Goal: Check status: Check status

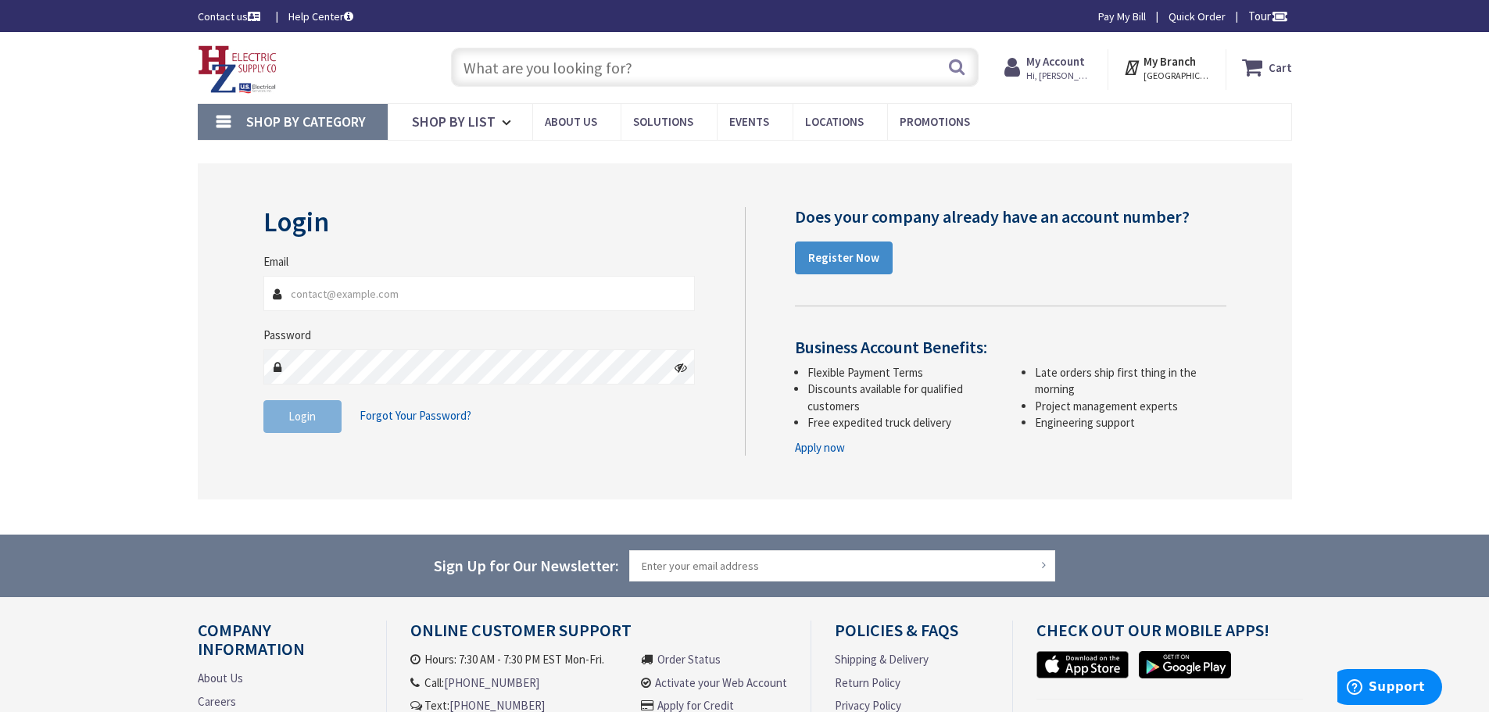
type input "rrkim71@gmail.com"
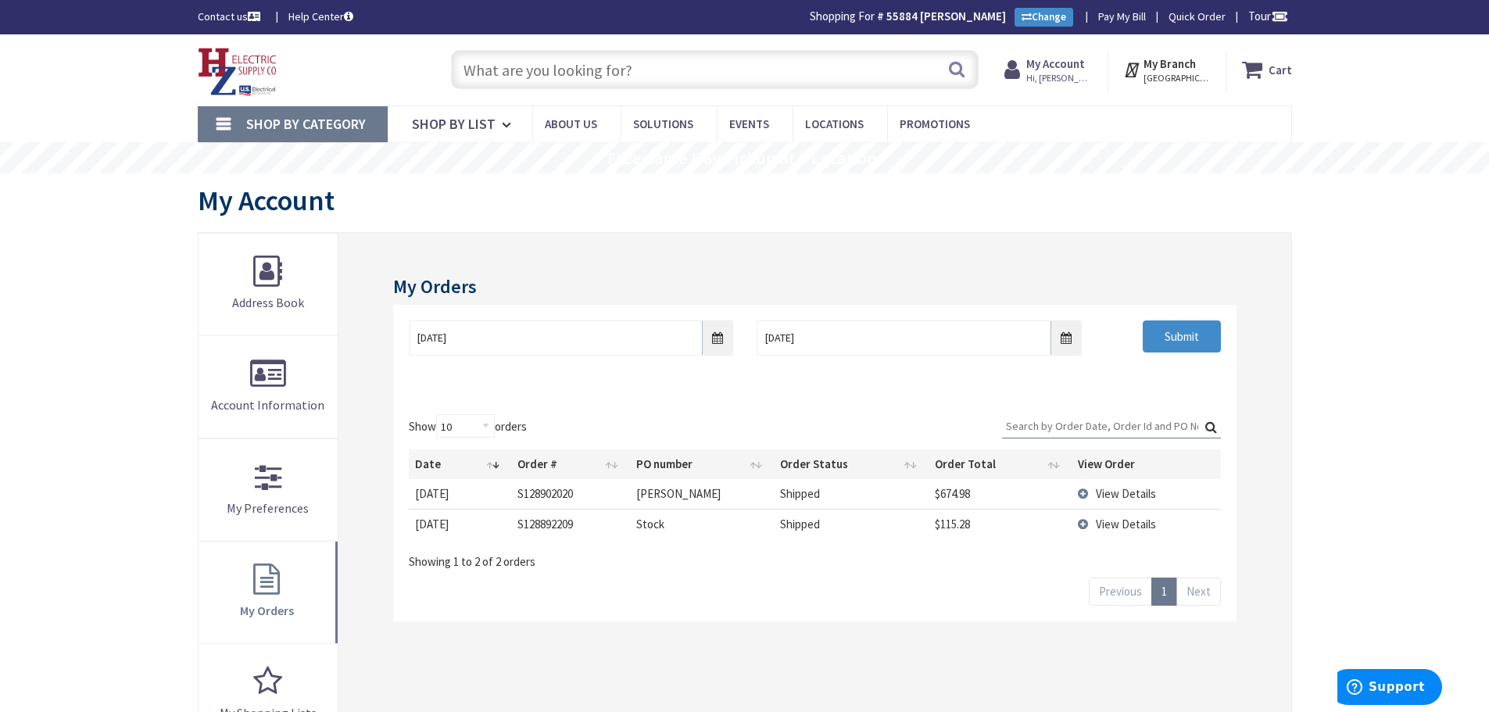
click at [1081, 493] on td "View Details" at bounding box center [1146, 493] width 149 height 29
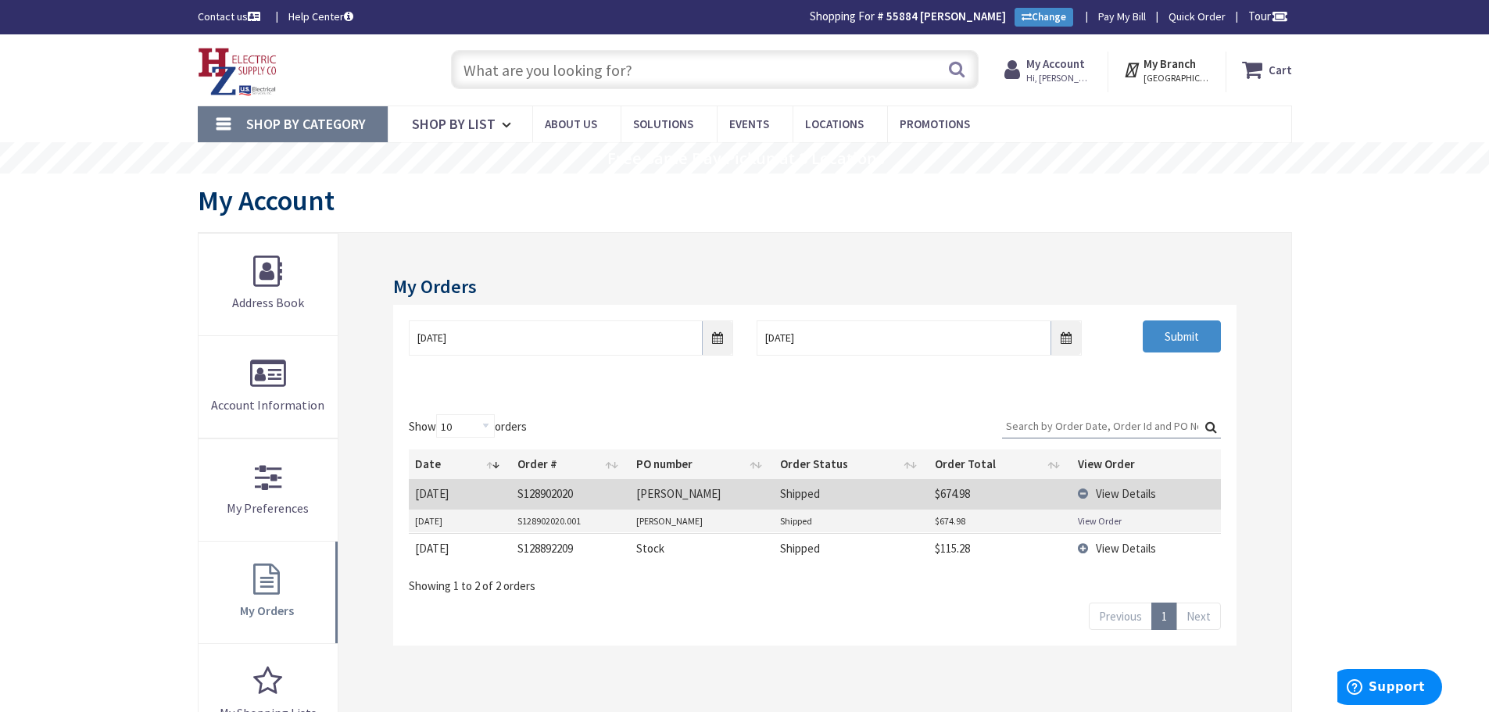
click at [1098, 521] on link "View Order" at bounding box center [1100, 520] width 44 height 13
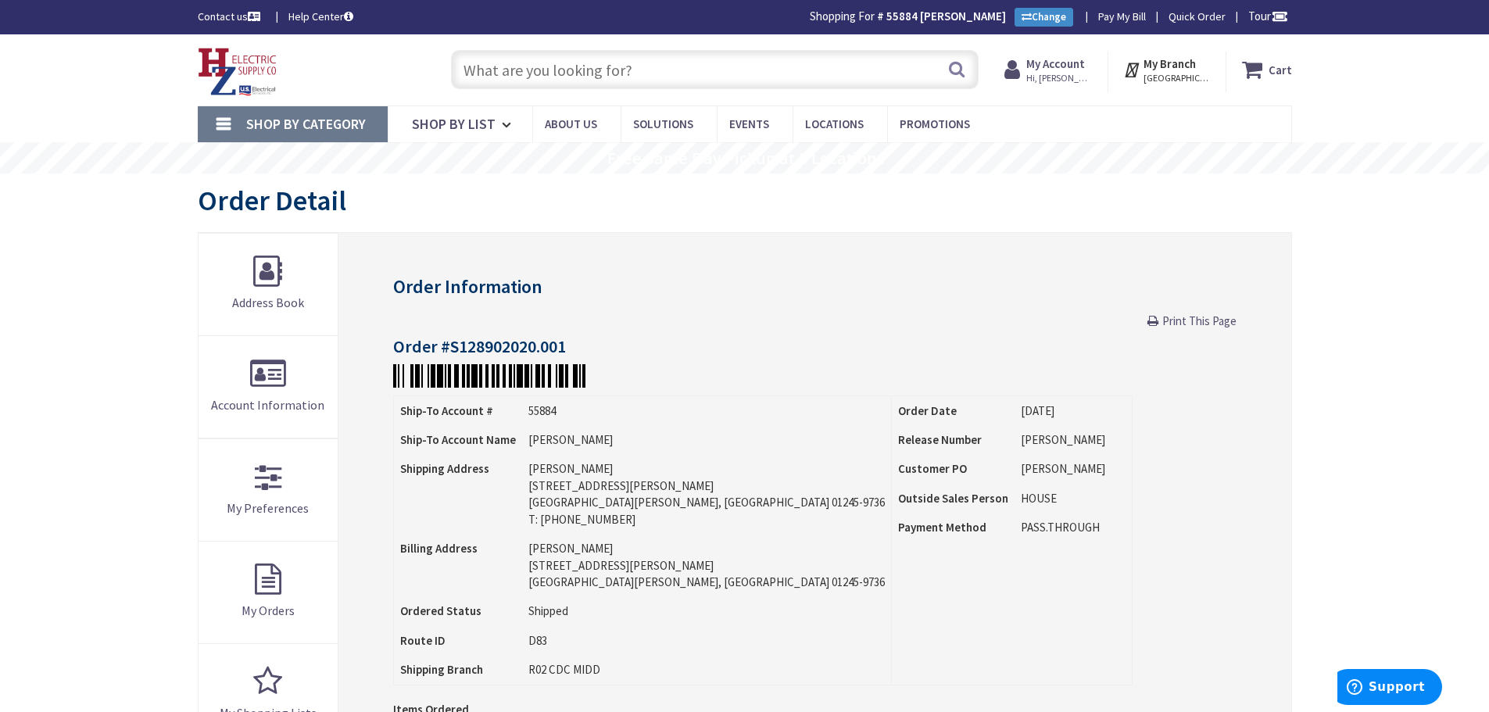
click at [711, 66] on input "text" at bounding box center [715, 69] width 528 height 39
paste input "Siemens Q120DF"
type input "Siemens Q120DF"
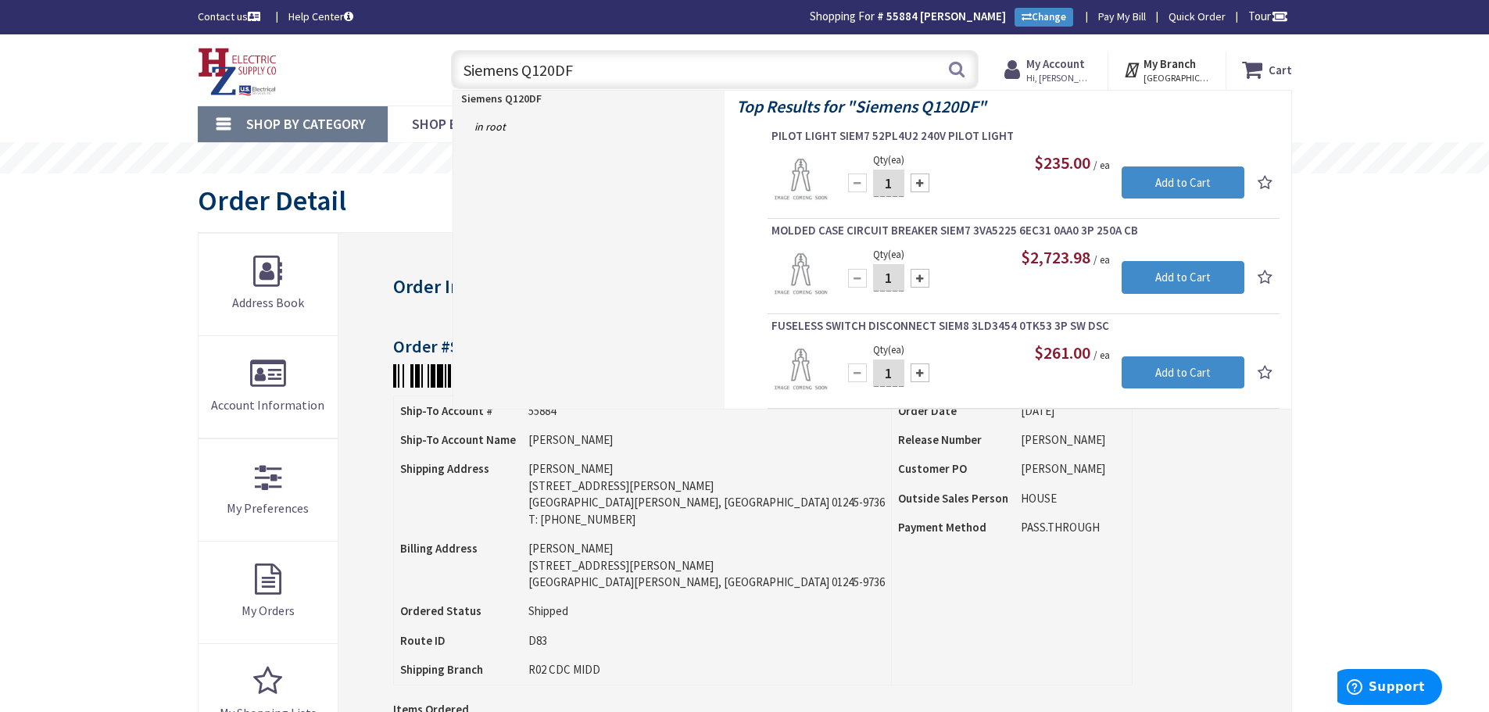
drag, startPoint x: 695, startPoint y: 71, endPoint x: 396, endPoint y: 70, distance: 299.4
click at [396, 70] on div "Toggle Nav Siemens Q120DF Siemens Q120DF Search Cart My Cart Close" at bounding box center [745, 70] width 1118 height 52
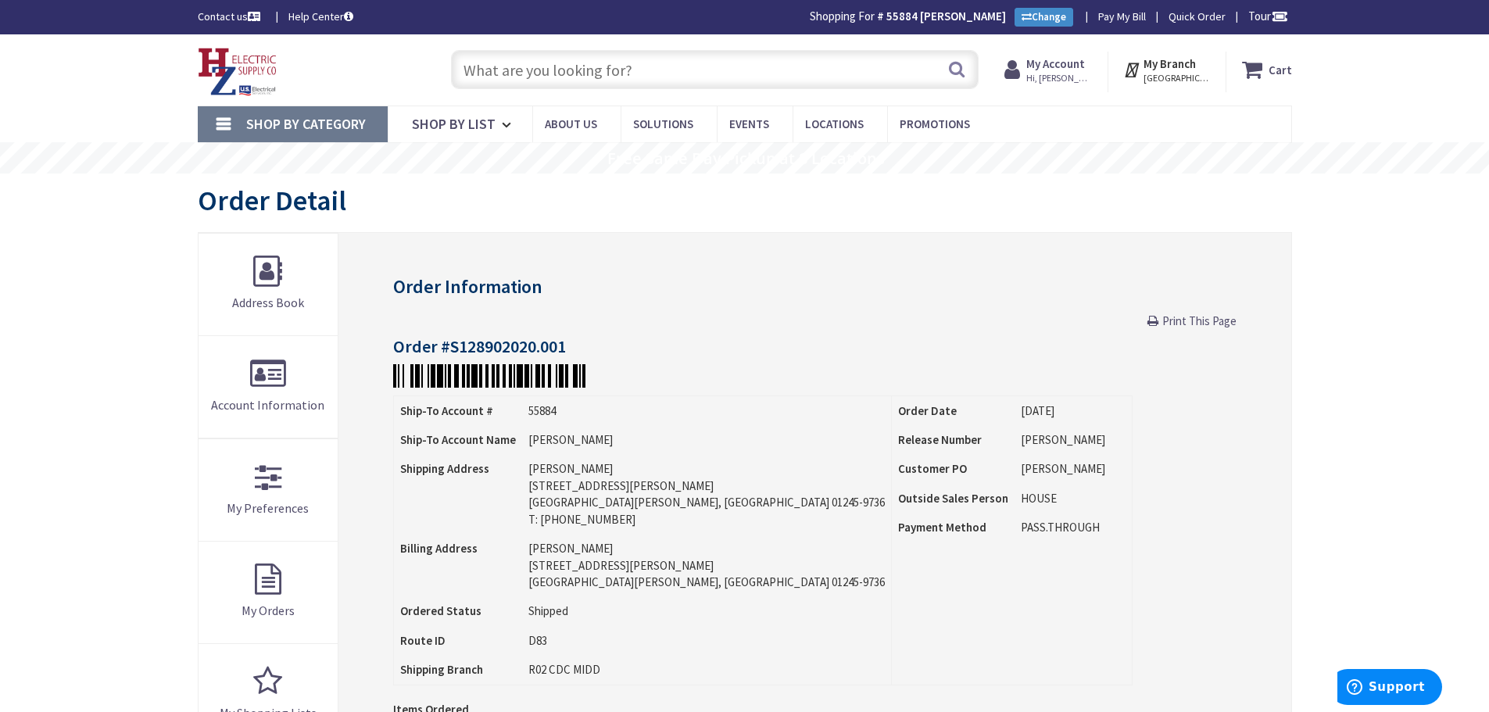
click at [676, 71] on input "text" at bounding box center [715, 69] width 528 height 39
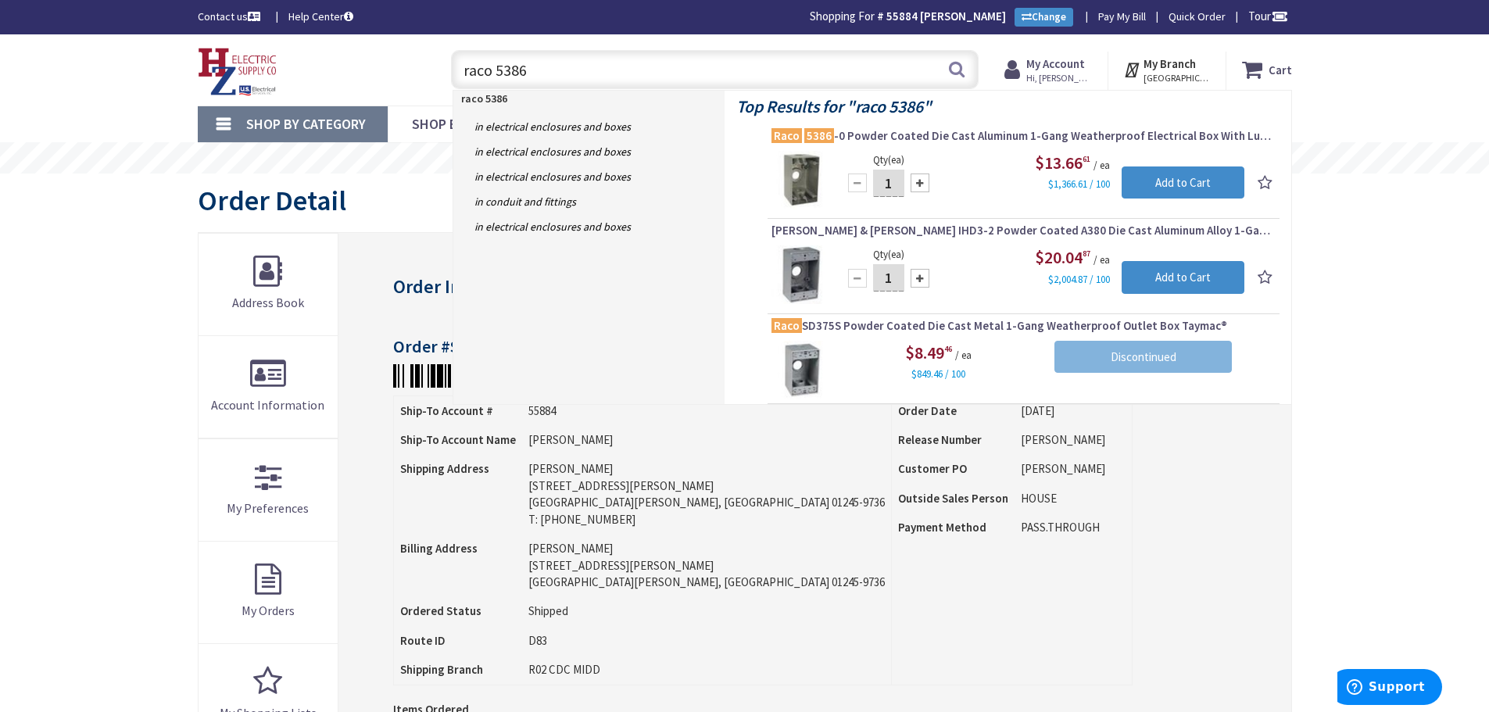
type input "raco 5386"
click at [983, 184] on div "$13.66 61 / ea $1,366.61 / 100" at bounding box center [1043, 171] width 403 height 41
click at [942, 134] on span "Raco 5386 -0 Powder Coated Die Cast Aluminum 1-Gang Weatherproof Electrical Box…" at bounding box center [1024, 136] width 504 height 16
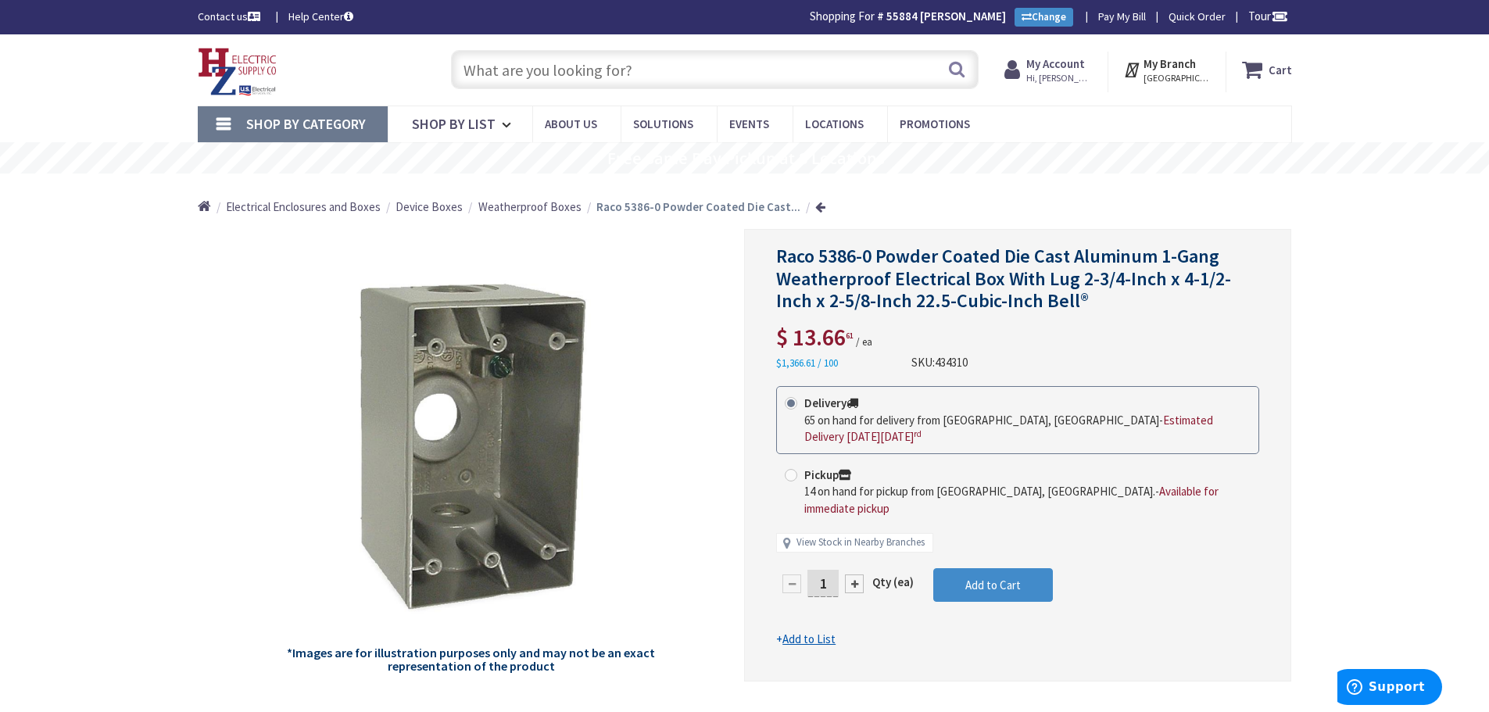
click at [666, 67] on input "text" at bounding box center [715, 69] width 528 height 39
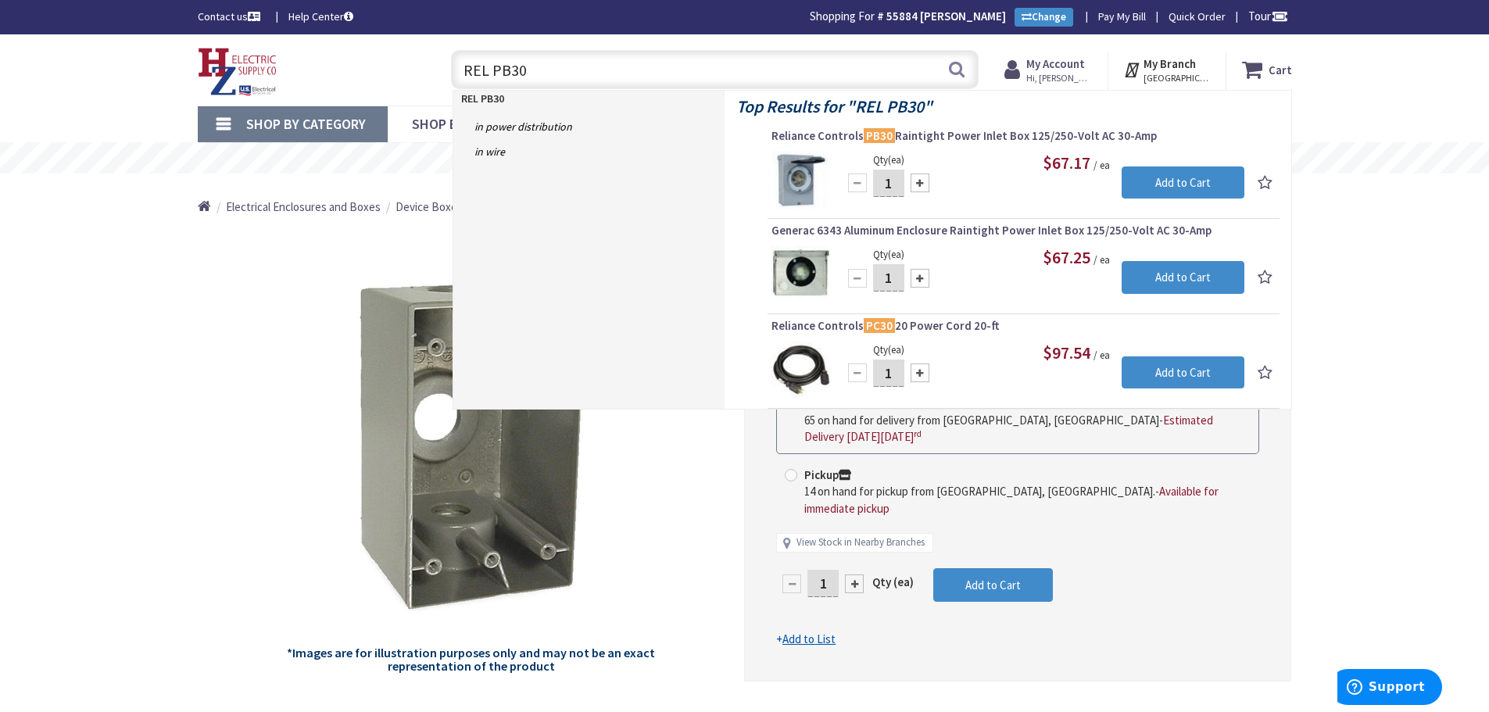
type input "REL PB30"
click at [969, 181] on div "Qty (ea) 1 Please select a quantity Add to Cart $67.17 / ea" at bounding box center [1024, 180] width 504 height 59
click at [959, 135] on span "Reliance Controls PB30 Raintight Power Inlet Box 125/250-Volt AC 30-Amp" at bounding box center [1024, 136] width 504 height 16
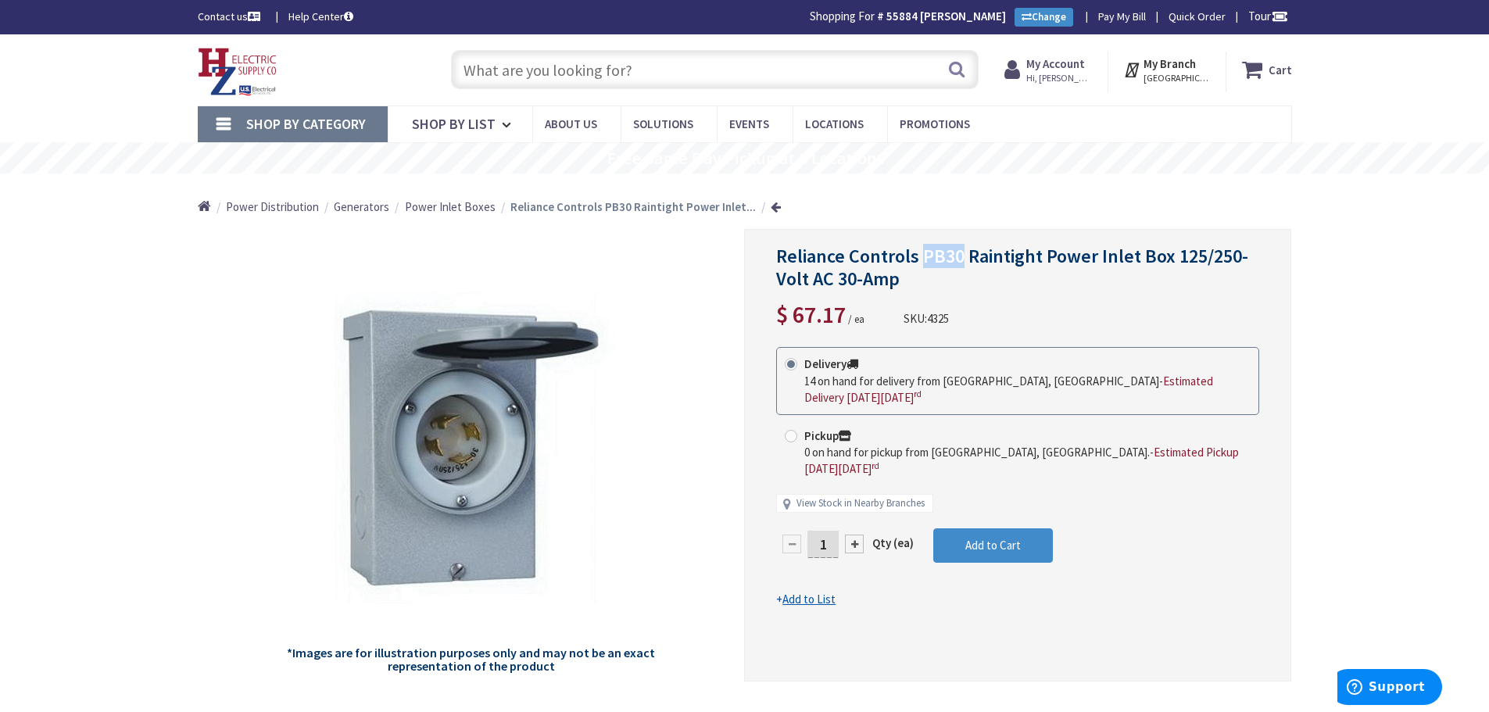
drag, startPoint x: 921, startPoint y: 255, endPoint x: 962, endPoint y: 263, distance: 41.4
click at [962, 263] on span "Reliance Controls PB30 Raintight Power Inlet Box 125/250-Volt AC 30-Amp" at bounding box center [1012, 267] width 472 height 47
copy span "PB30"
click at [969, 255] on span "Reliance Controls PB30 Raintight Power Inlet Box 125/250-Volt AC 30-Amp" at bounding box center [1012, 267] width 472 height 47
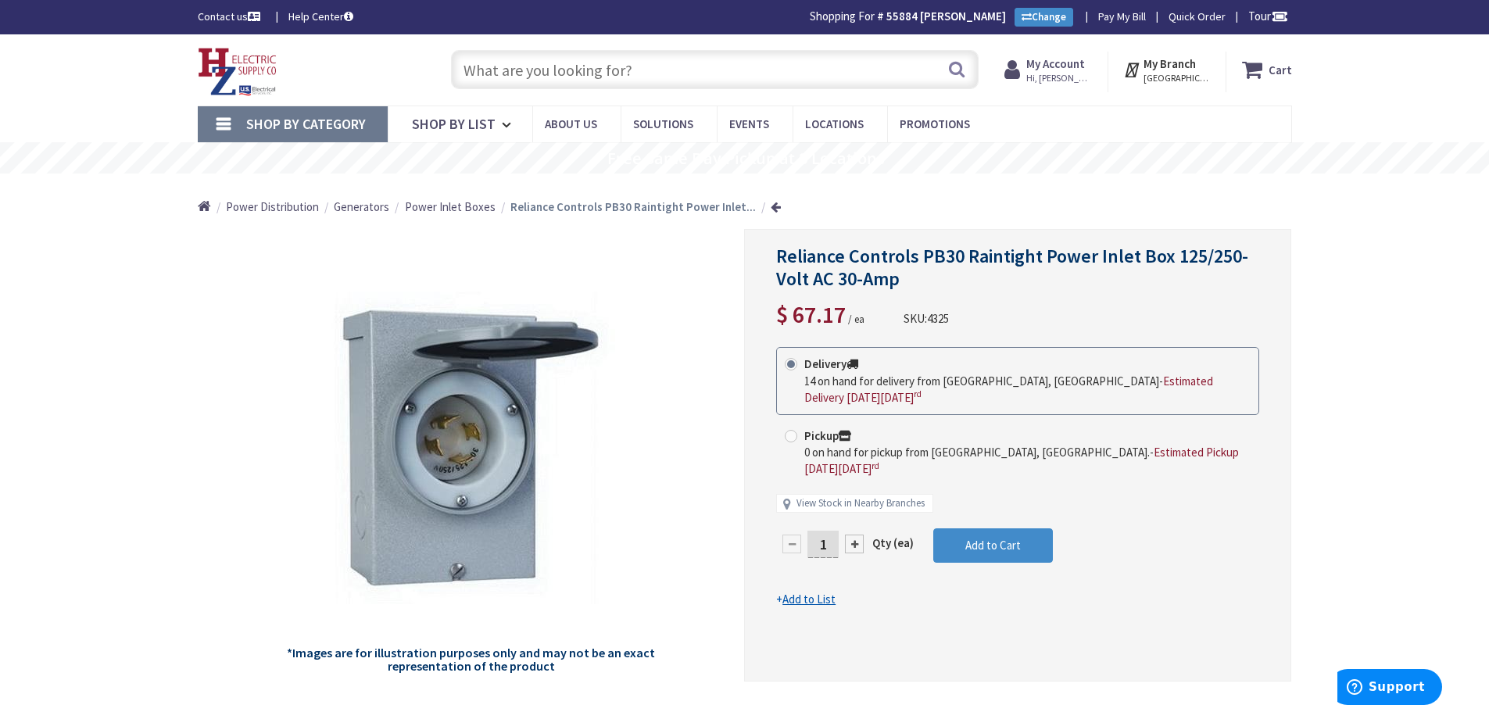
click at [970, 281] on h1 "Reliance Controls PB30 Raintight Power Inlet Box 125/250-Volt AC 30-Amp" at bounding box center [1017, 267] width 483 height 45
drag, startPoint x: 968, startPoint y: 254, endPoint x: 1218, endPoint y: 279, distance: 251.4
click at [1218, 279] on h1 "Reliance Controls PB30 Raintight Power Inlet Box 125/250-Volt AC 30-Amp" at bounding box center [1017, 267] width 483 height 45
copy span "Raintight Power Inlet Box 125/250-Volt AC 30-Amp"
click at [643, 75] on input "text" at bounding box center [715, 69] width 528 height 39
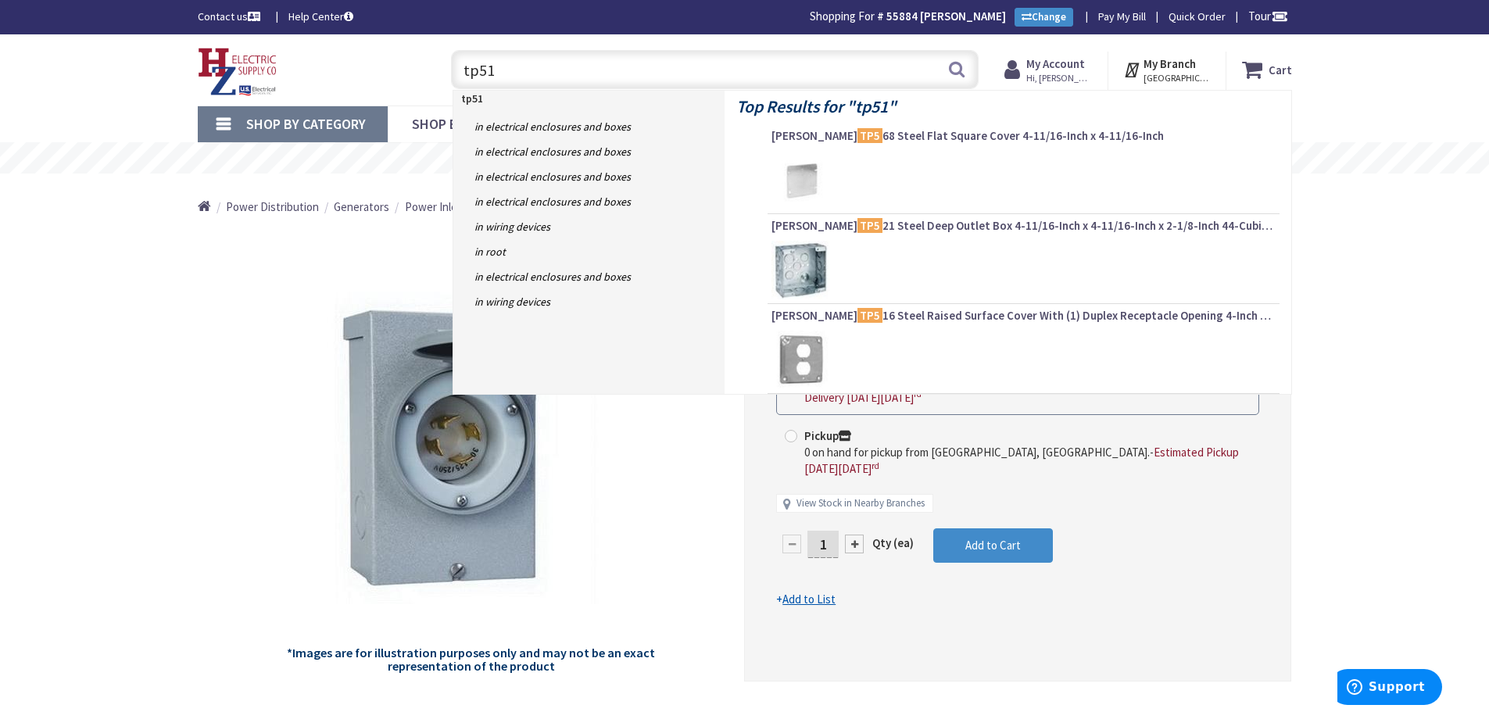
type input "tp516"
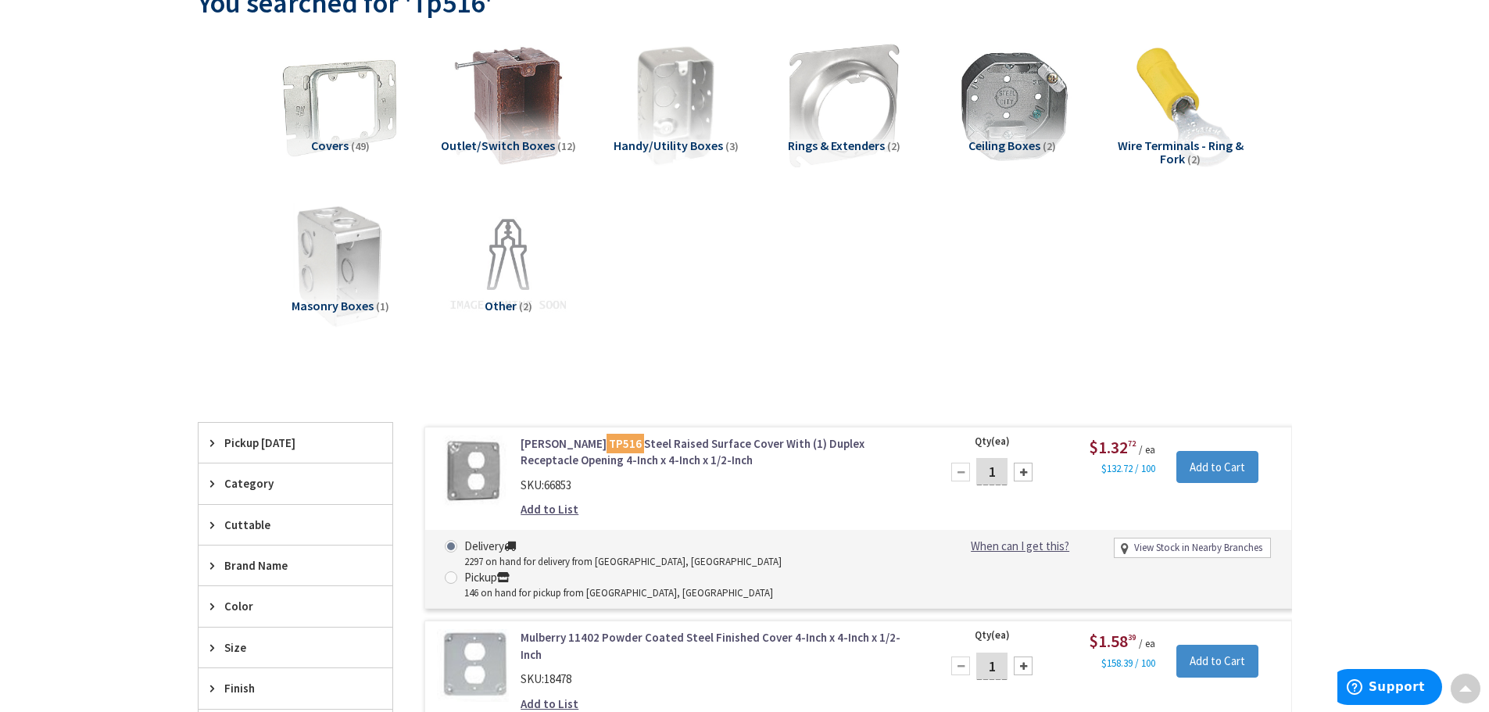
scroll to position [235, 0]
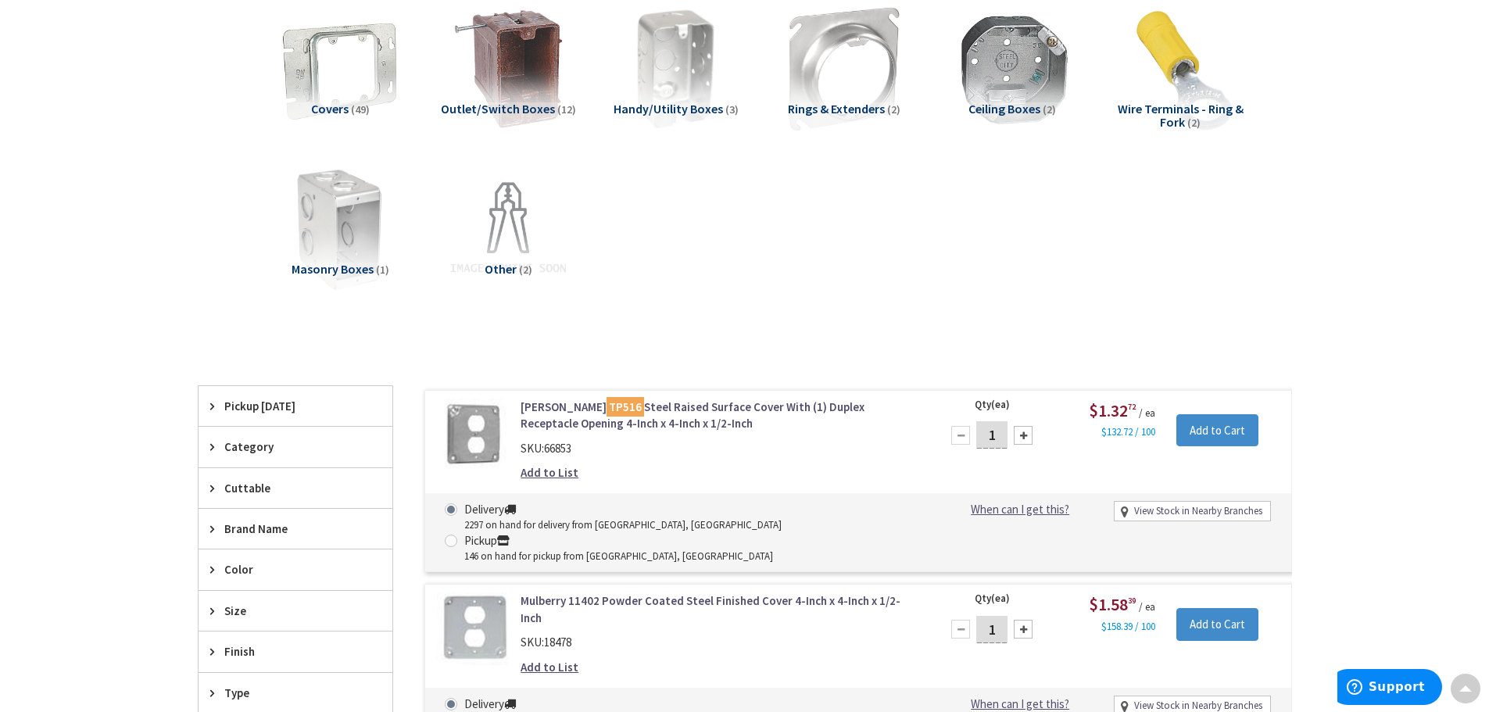
click at [718, 410] on link "Crouse-Hinds TP516 Steel Raised Surface Cover With (1) Duplex Receptacle Openin…" at bounding box center [720, 416] width 398 height 34
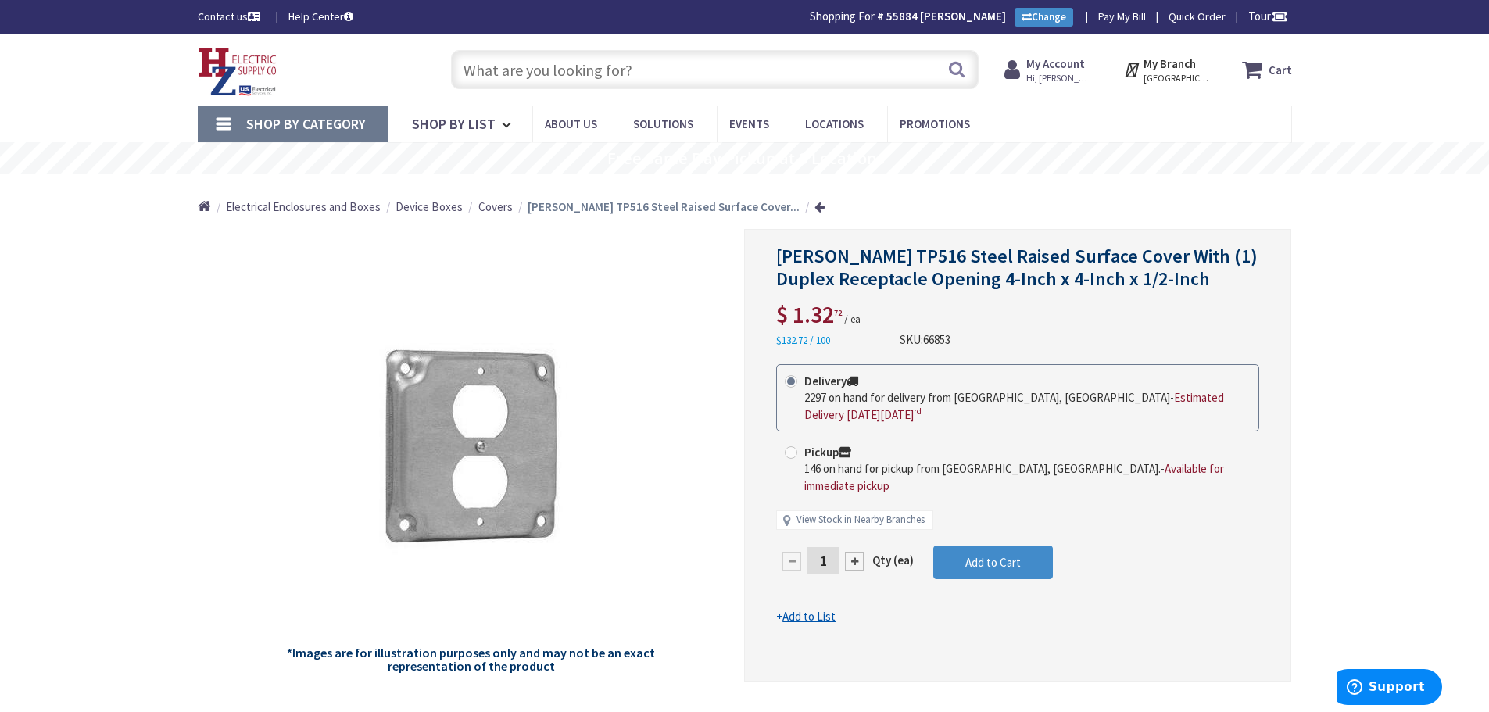
click at [644, 62] on input "text" at bounding box center [715, 69] width 528 height 39
paste input "RAB X17FA35"
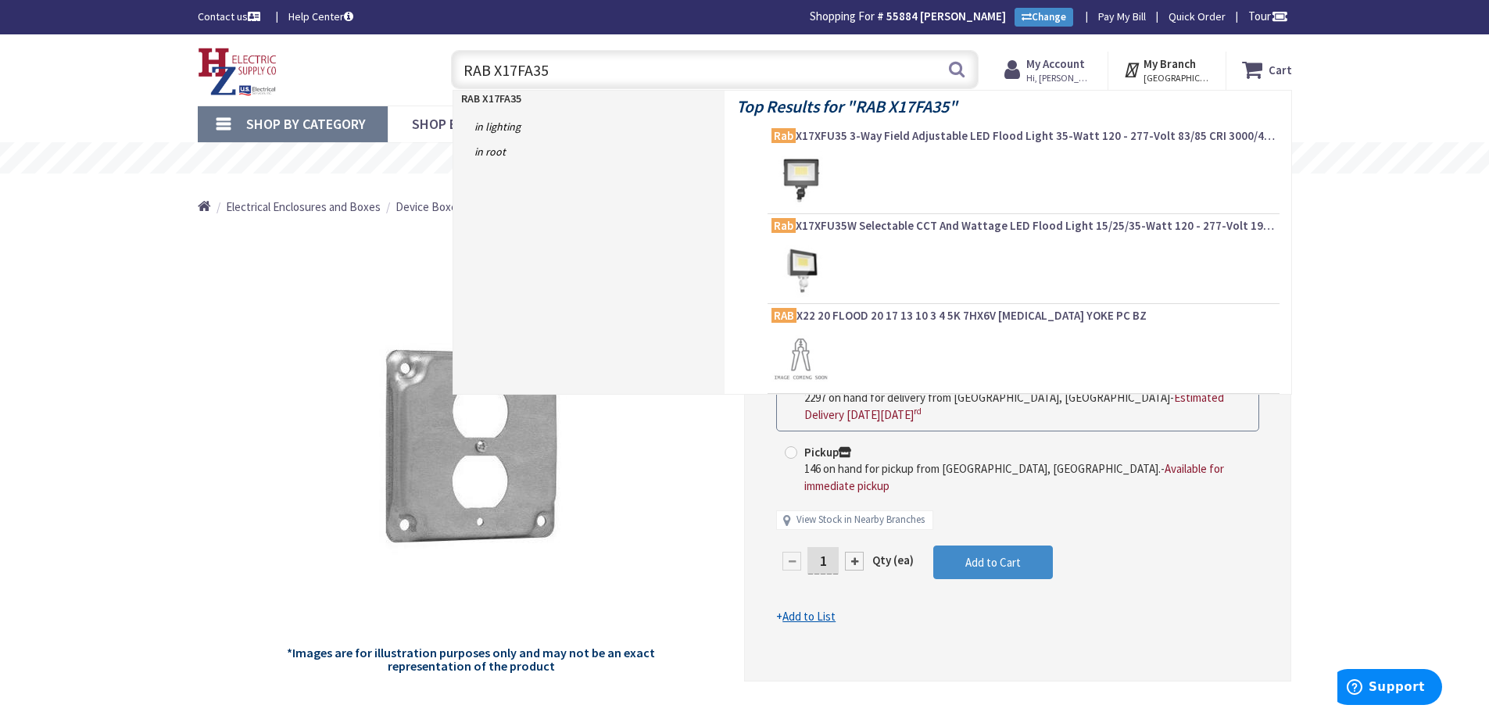
click at [532, 69] on input "RAB X17FA35" at bounding box center [715, 69] width 528 height 39
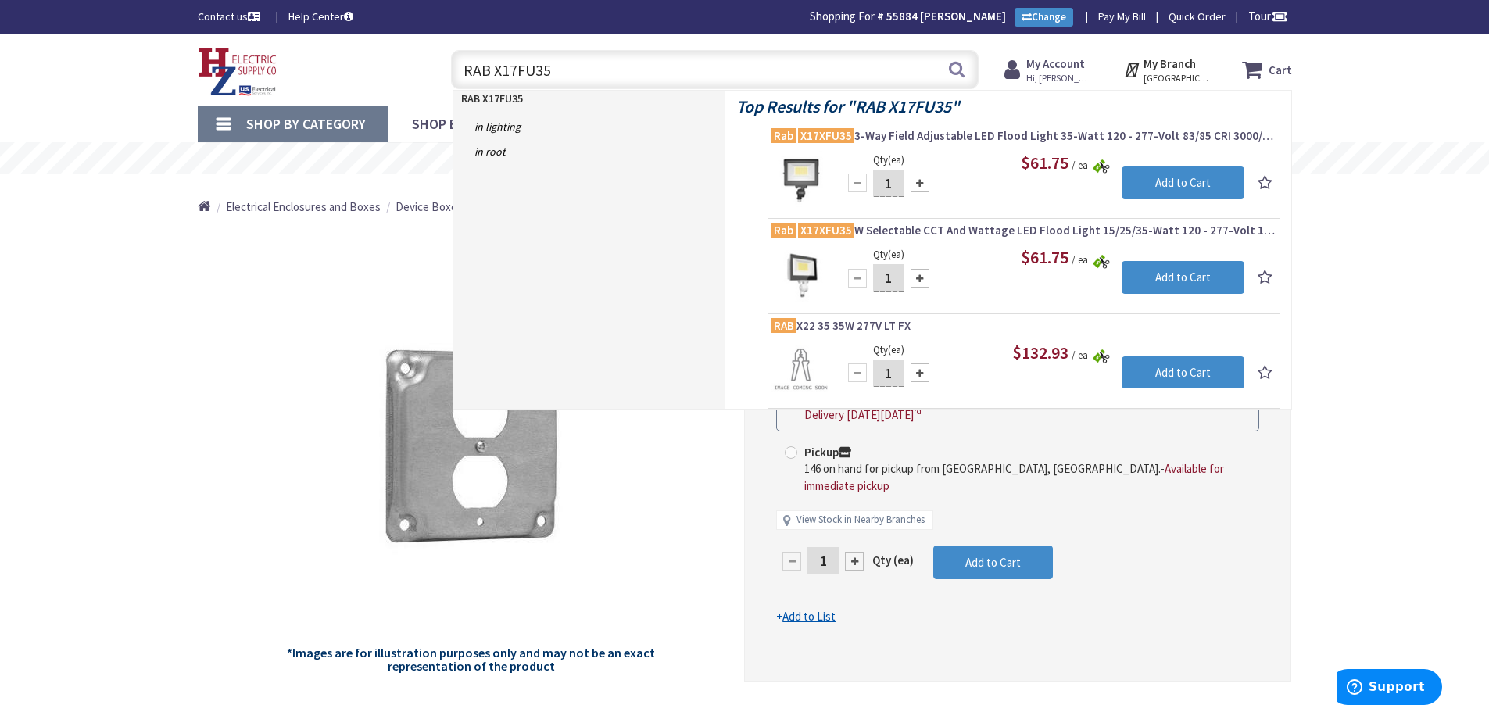
type input "RAB X17FU35"
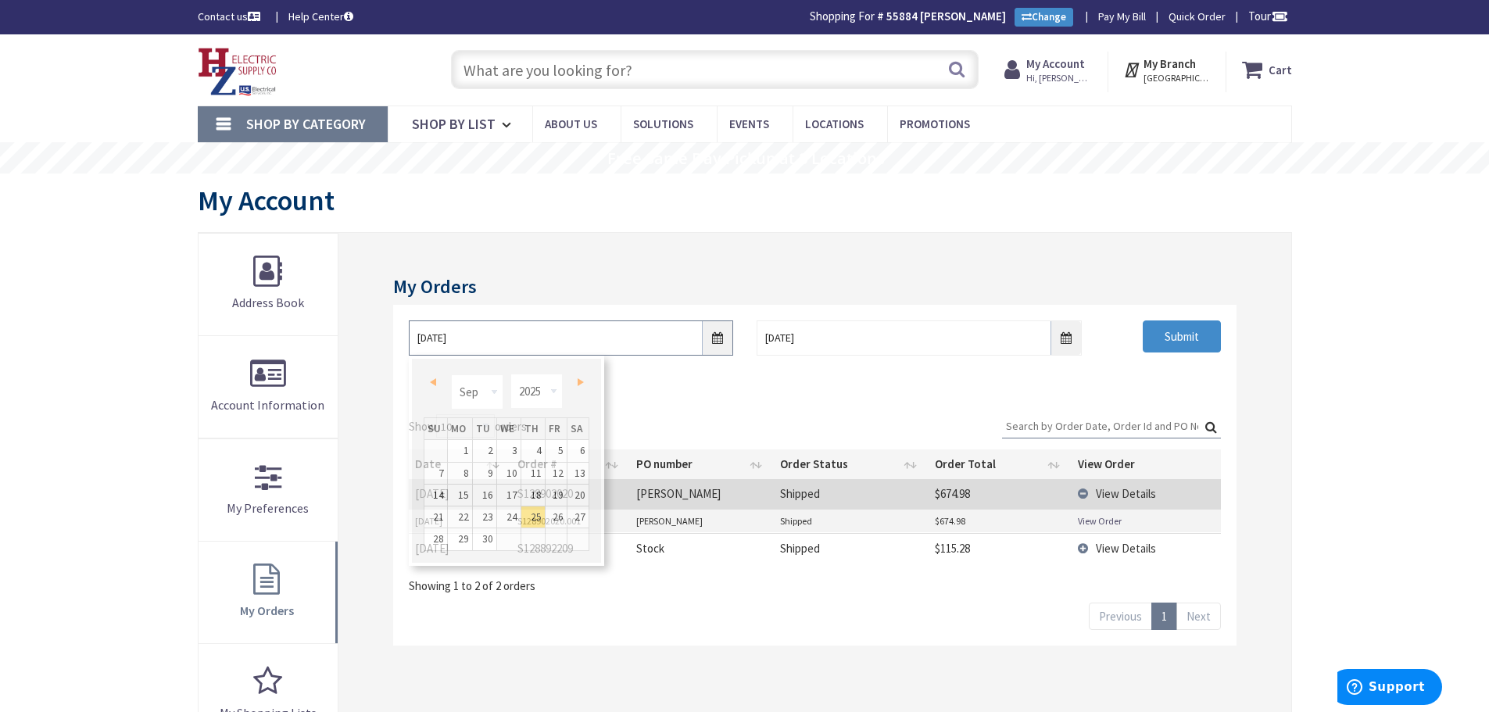
click at [715, 341] on input "[DATE]" at bounding box center [571, 338] width 324 height 35
click at [717, 342] on input "[DATE]" at bounding box center [571, 338] width 324 height 35
click at [493, 392] on select "Jan Feb Mar Apr May Jun [DATE] Aug Sep Oct Nov Dec" at bounding box center [477, 391] width 52 height 35
click at [579, 453] on link "1" at bounding box center [579, 450] width 22 height 21
type input "[DATE]"
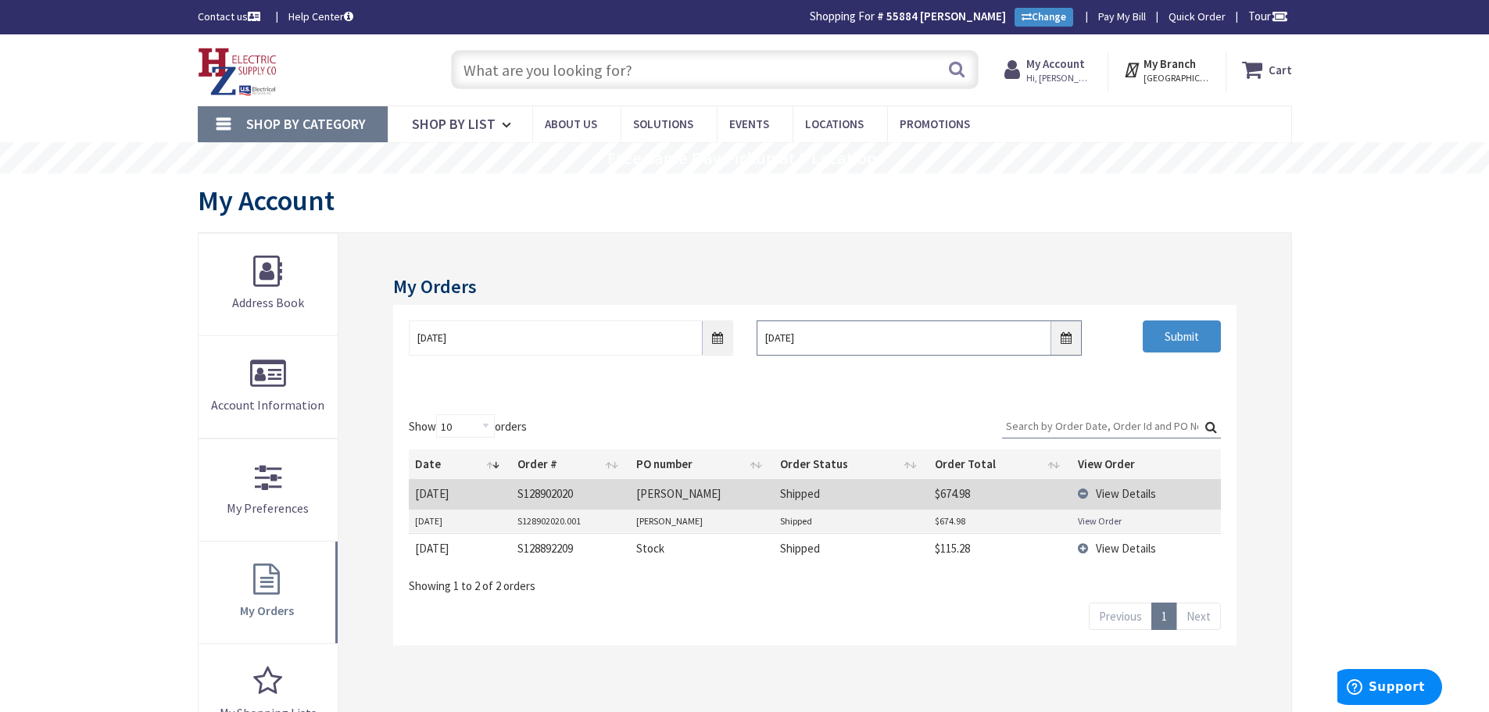
click at [1066, 342] on input "10/2/2025" at bounding box center [919, 338] width 324 height 35
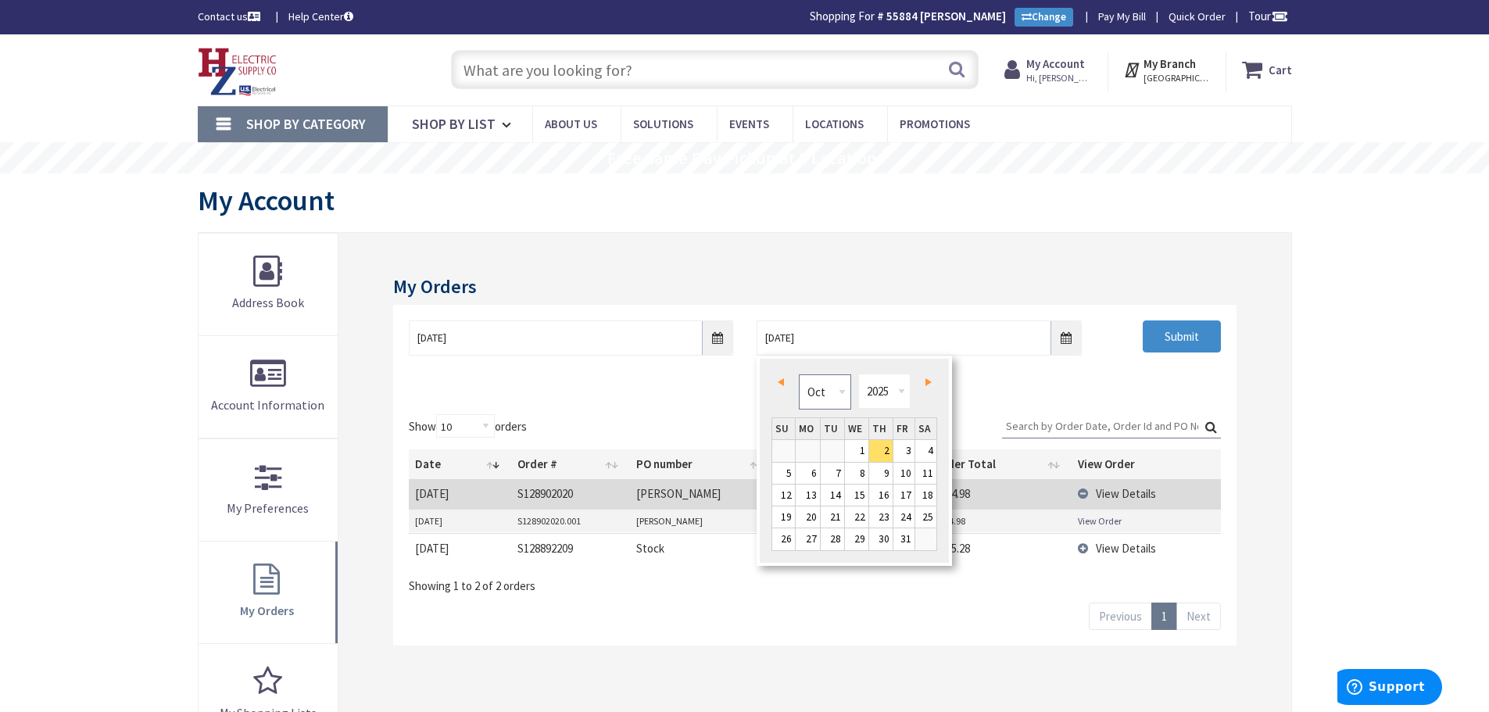
click at [841, 395] on select "Jan Feb Mar Apr May Jun Jul Aug Sep Oct Nov Dec" at bounding box center [825, 391] width 52 height 35
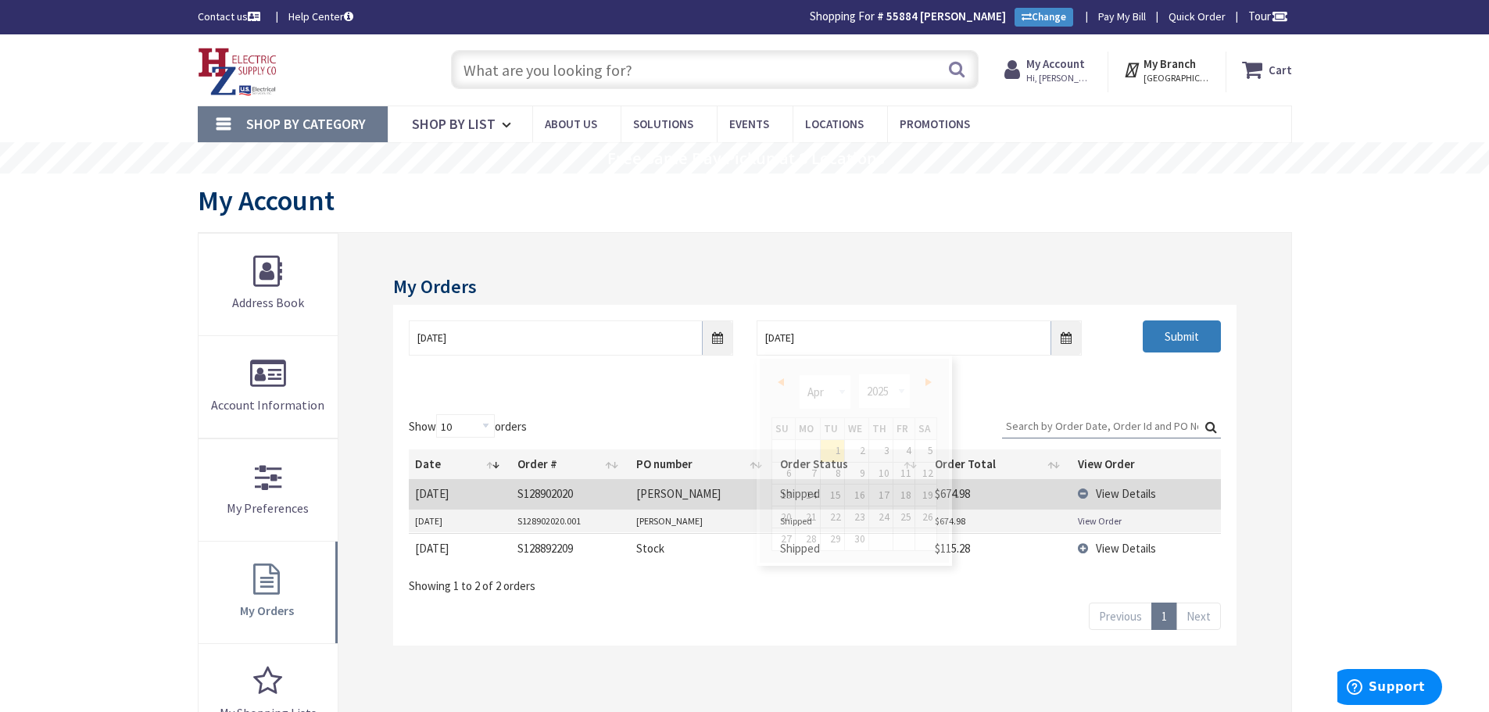
click at [1179, 339] on input "Submit" at bounding box center [1182, 337] width 78 height 33
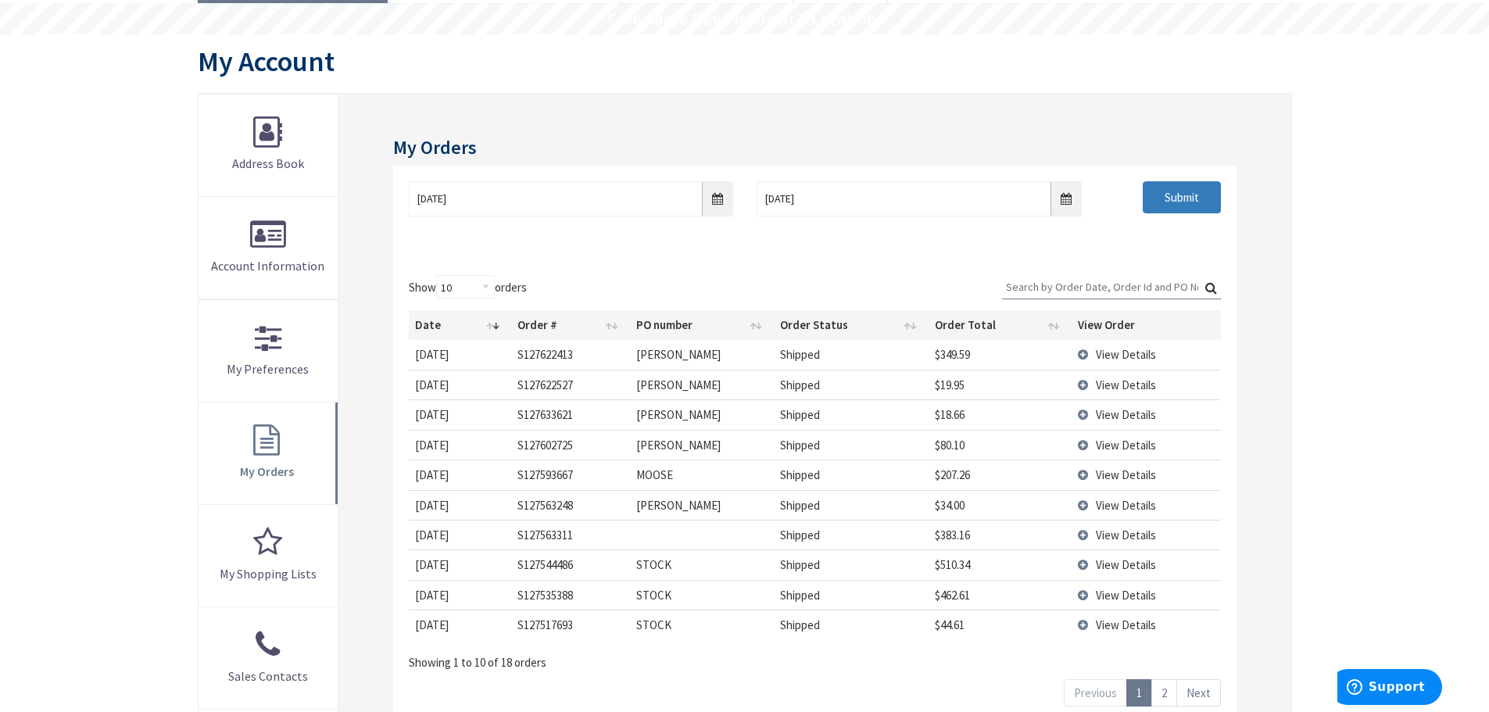
scroll to position [156, 0]
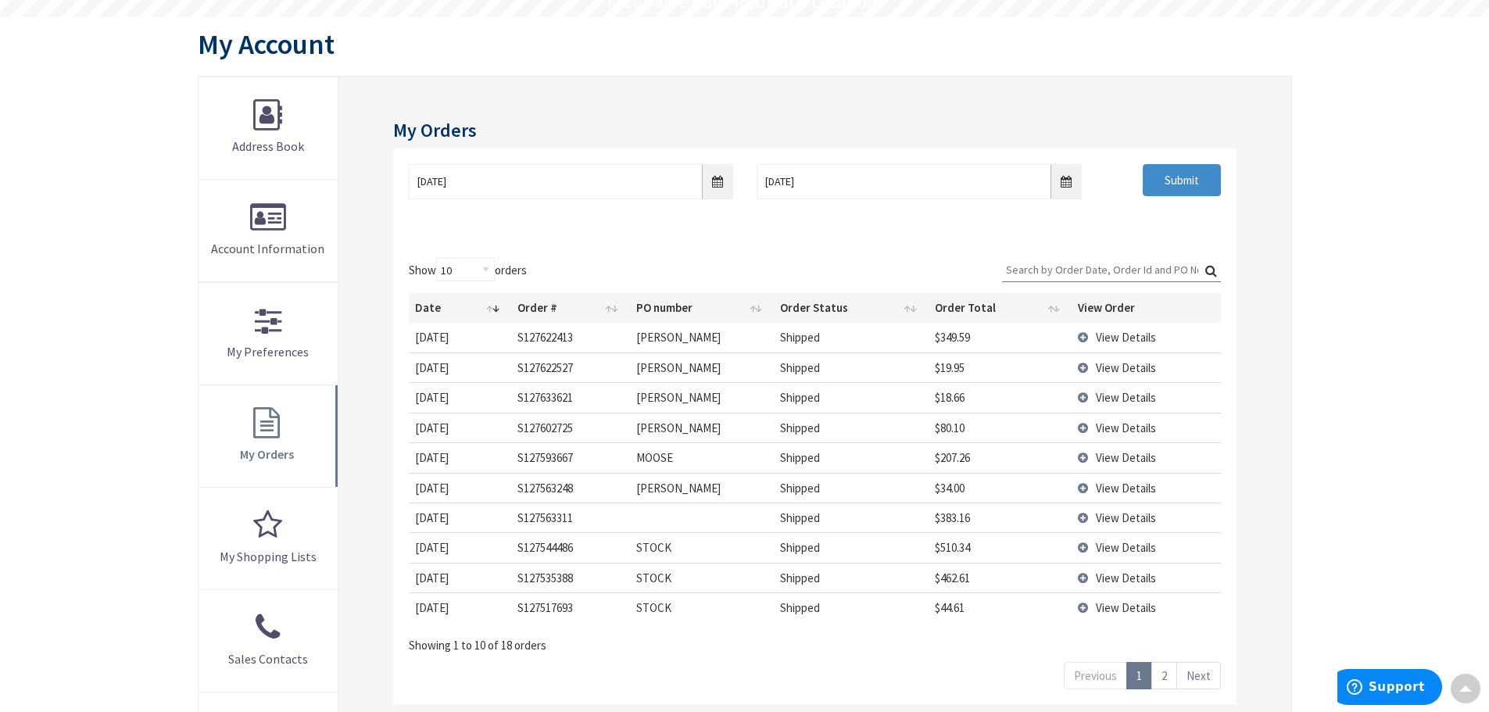
click at [1081, 516] on td "View Details" at bounding box center [1146, 518] width 149 height 30
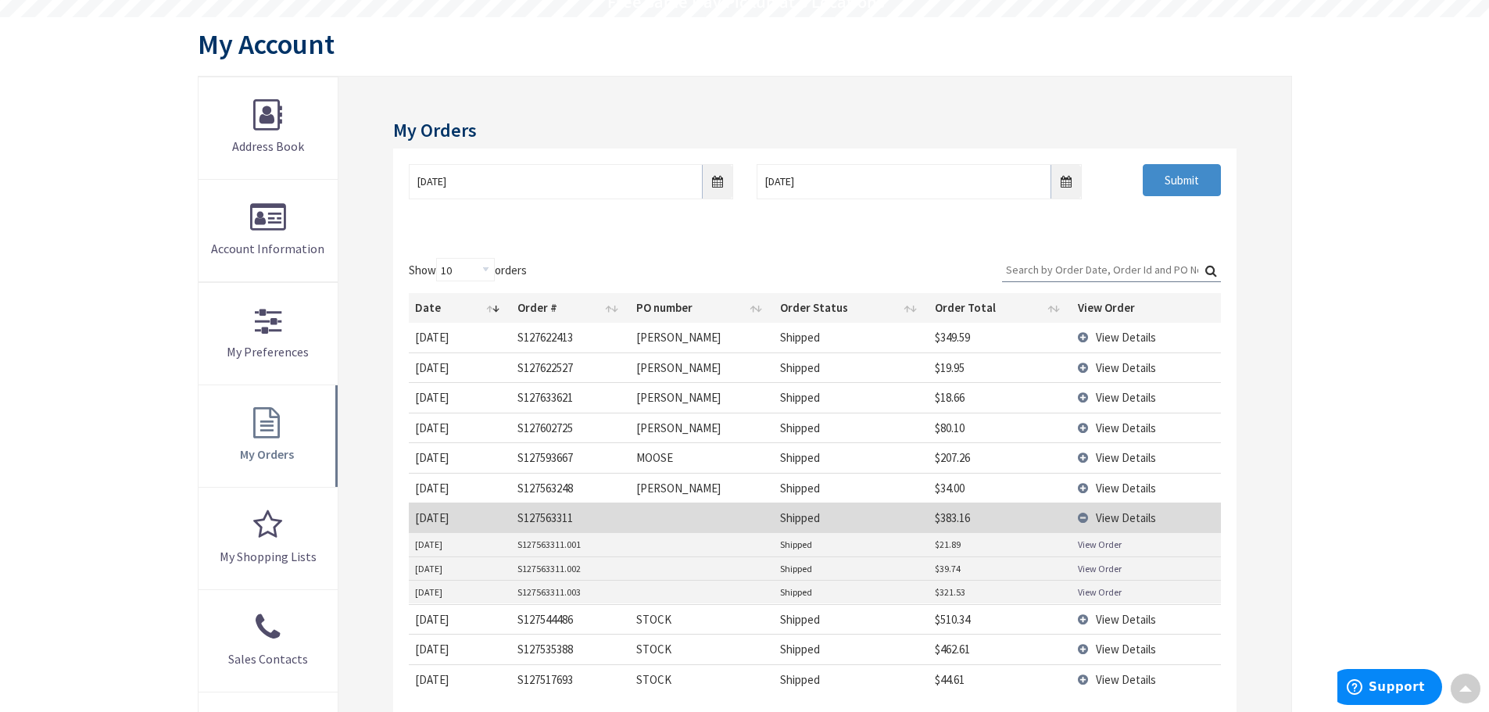
click at [1101, 593] on link "View Order" at bounding box center [1100, 592] width 44 height 13
click at [1097, 572] on link "View Order" at bounding box center [1100, 568] width 44 height 13
click at [1096, 544] on link "View Order" at bounding box center [1100, 544] width 44 height 13
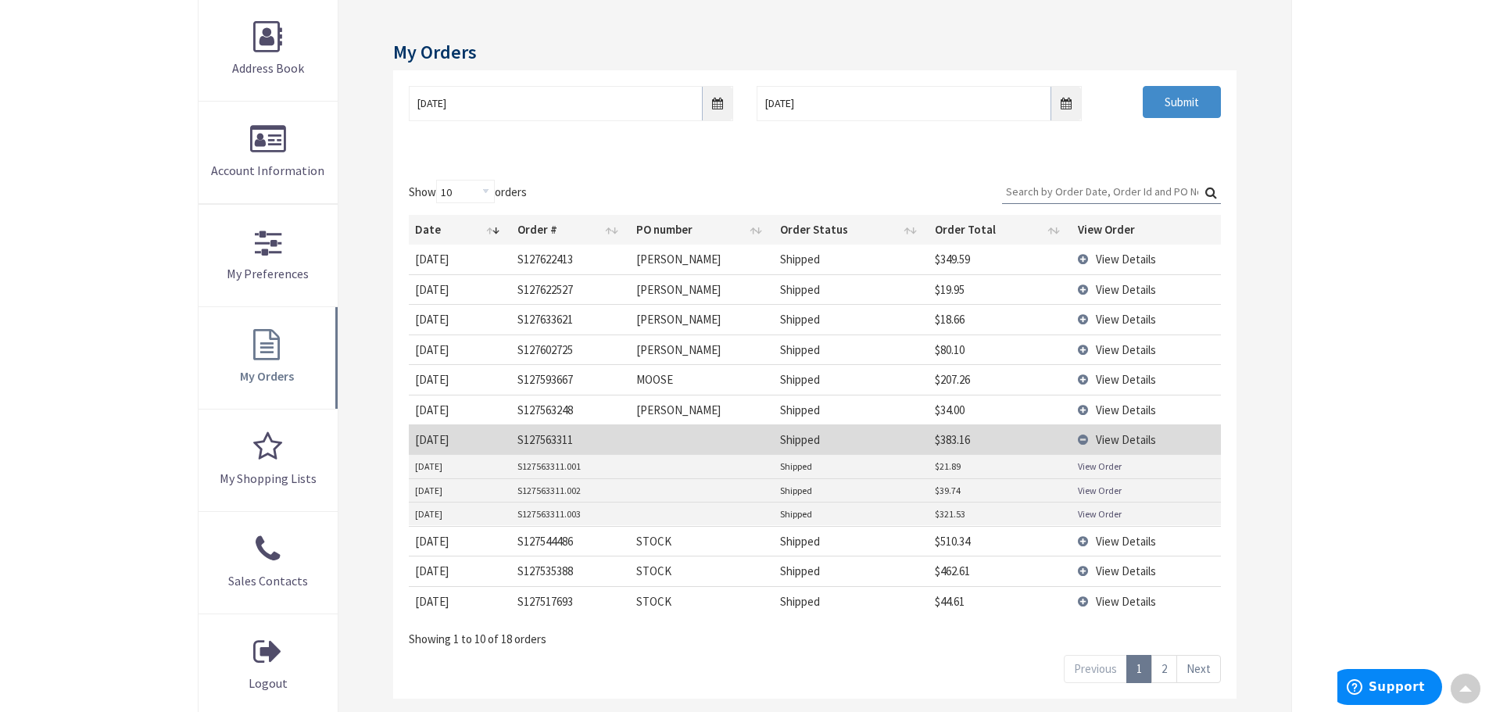
click at [1086, 543] on td "View Details" at bounding box center [1146, 541] width 149 height 30
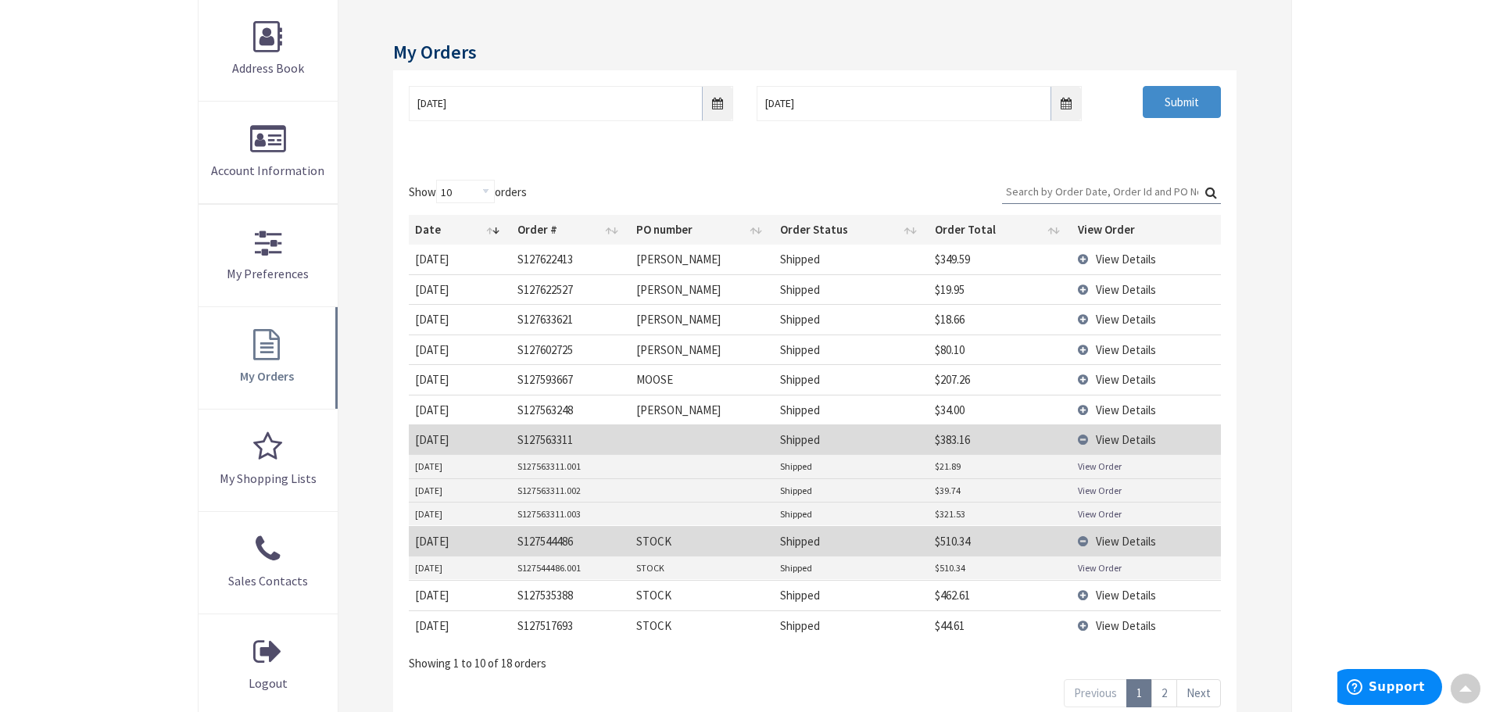
click at [1091, 569] on link "View Order" at bounding box center [1100, 567] width 44 height 13
click at [1082, 407] on td "View Details" at bounding box center [1146, 410] width 149 height 30
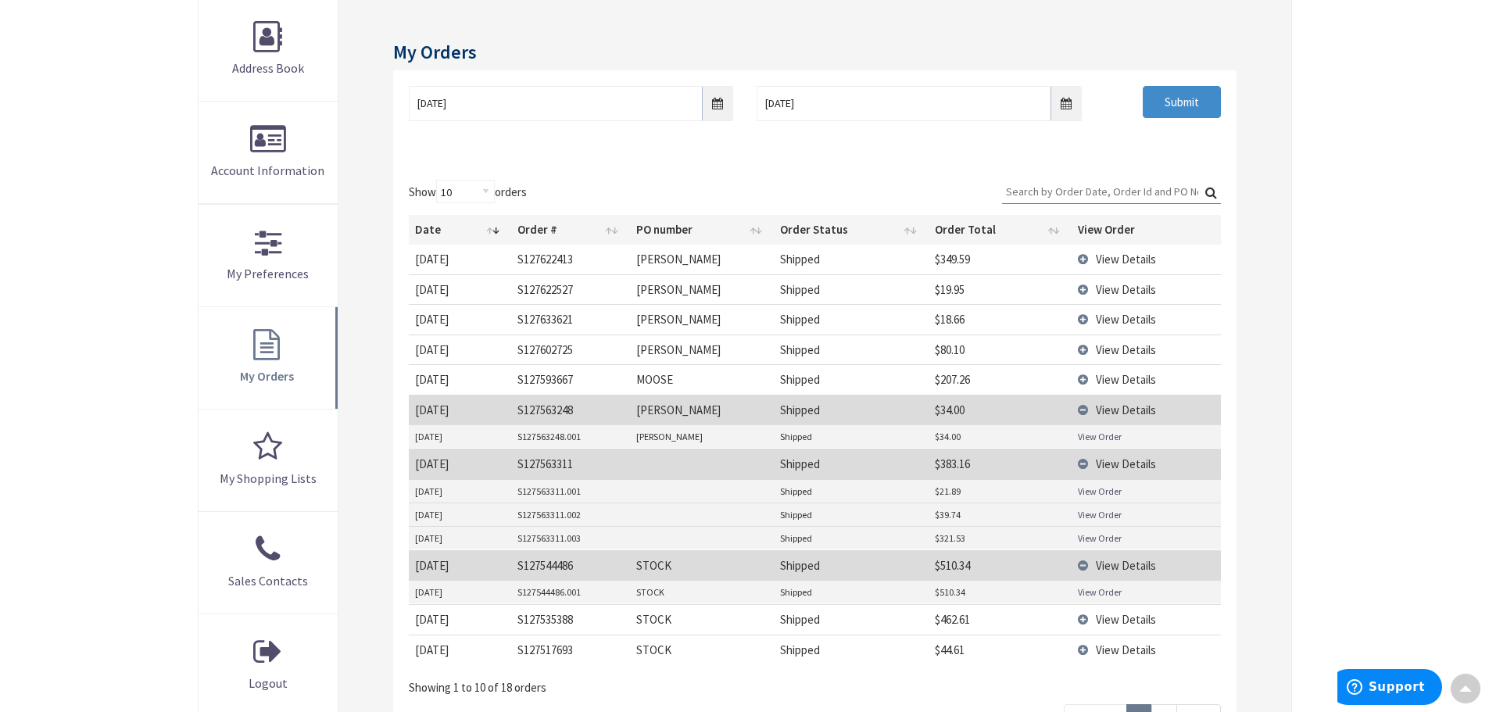
click at [1084, 435] on link "View Order" at bounding box center [1100, 436] width 44 height 13
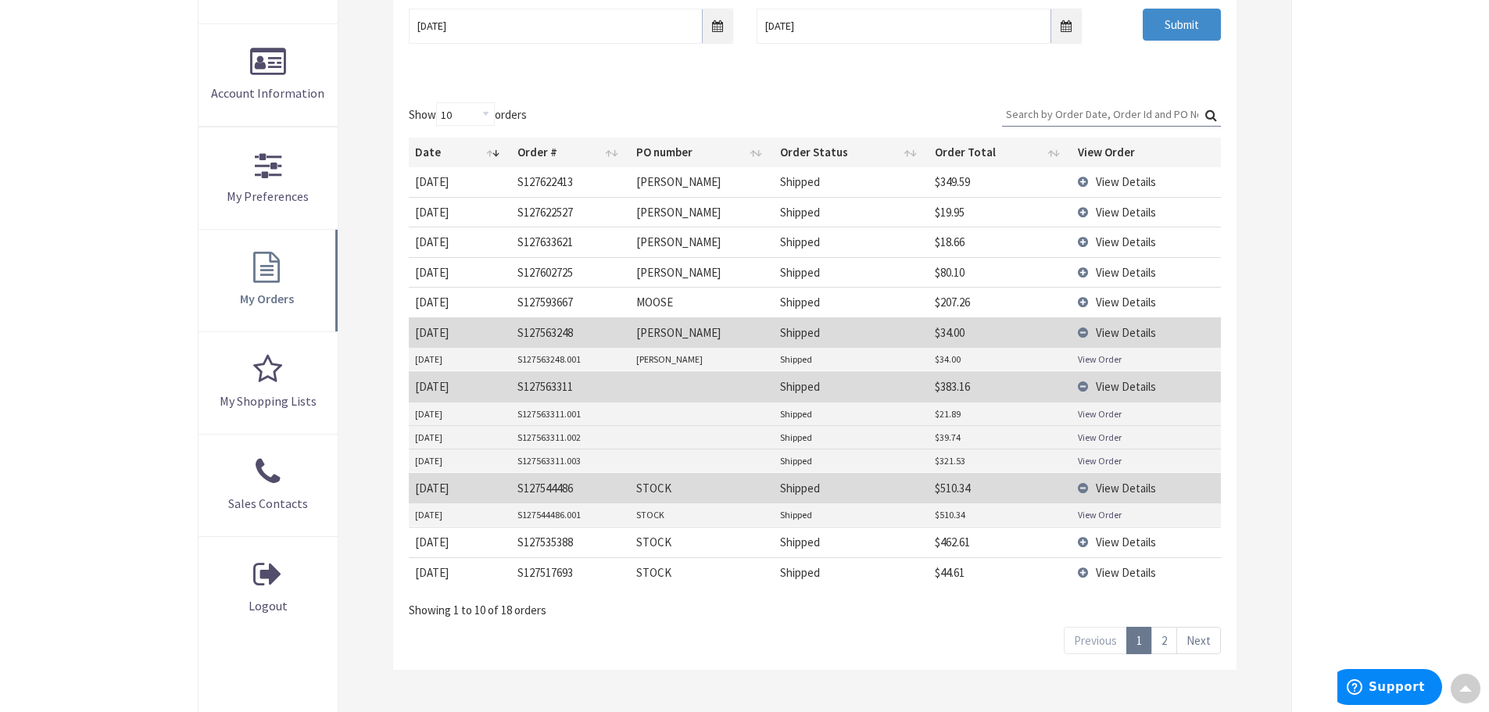
scroll to position [313, 0]
click at [1085, 545] on td "View Details" at bounding box center [1146, 541] width 149 height 30
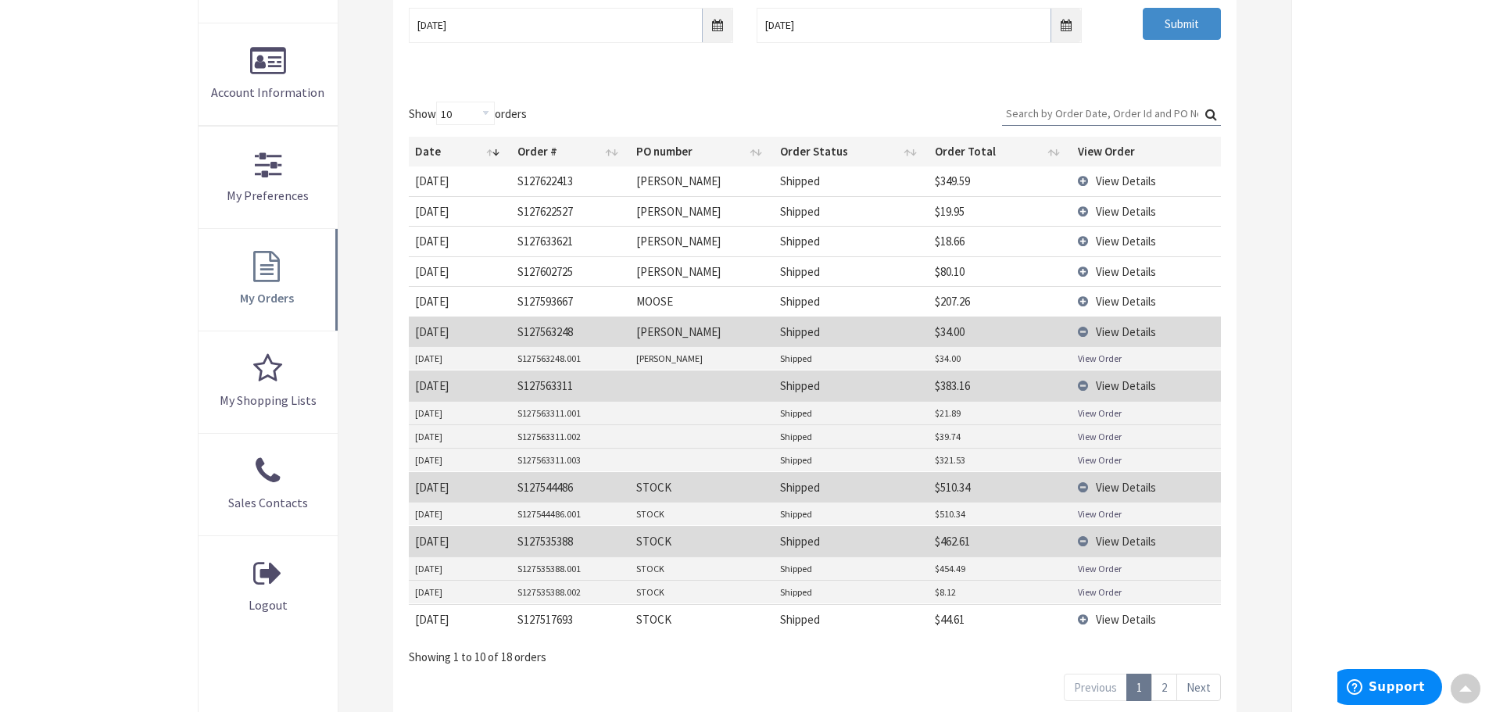
click at [1090, 572] on link "View Order" at bounding box center [1100, 568] width 44 height 13
click at [1102, 595] on link "View Order" at bounding box center [1100, 592] width 44 height 13
click at [1080, 617] on td "View Details" at bounding box center [1146, 619] width 149 height 30
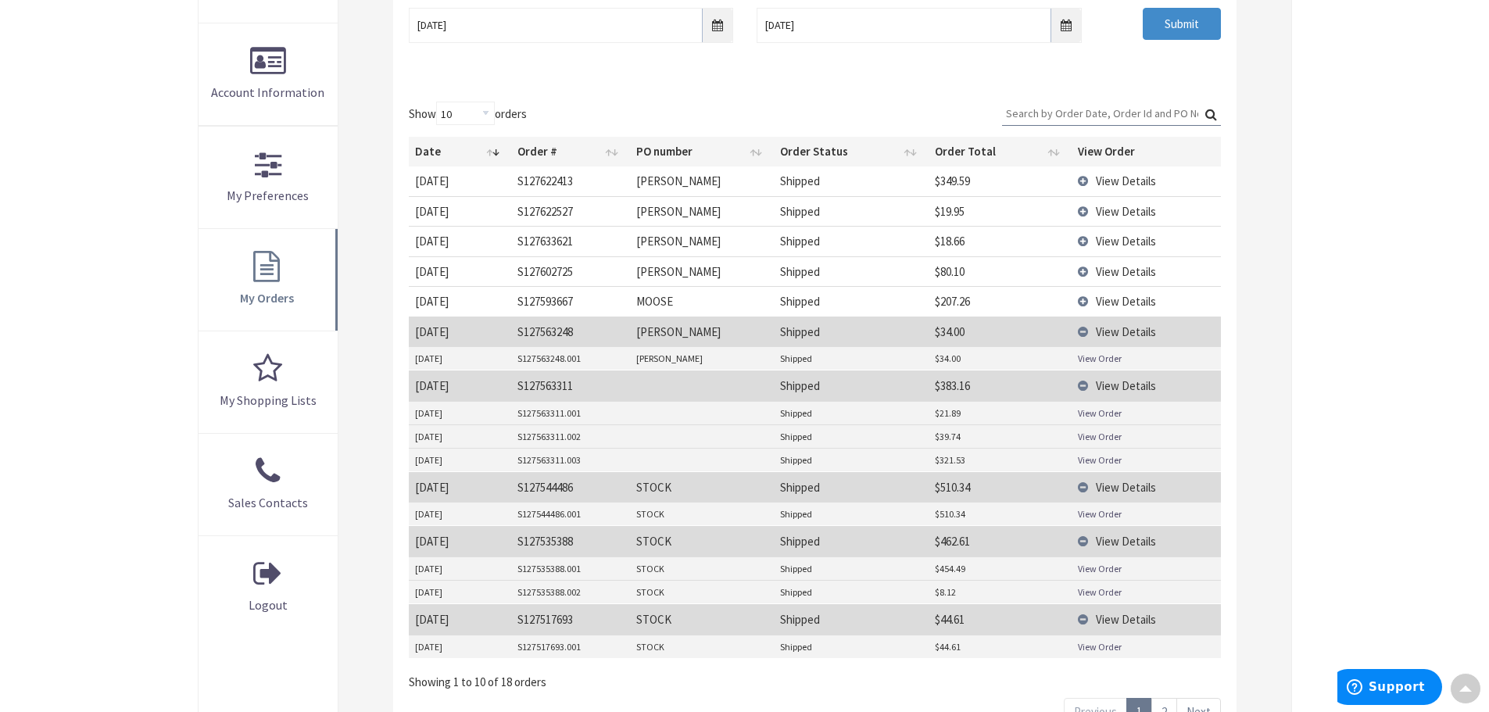
click at [1093, 647] on link "View Order" at bounding box center [1100, 646] width 44 height 13
click at [1090, 514] on link "View Order" at bounding box center [1100, 513] width 44 height 13
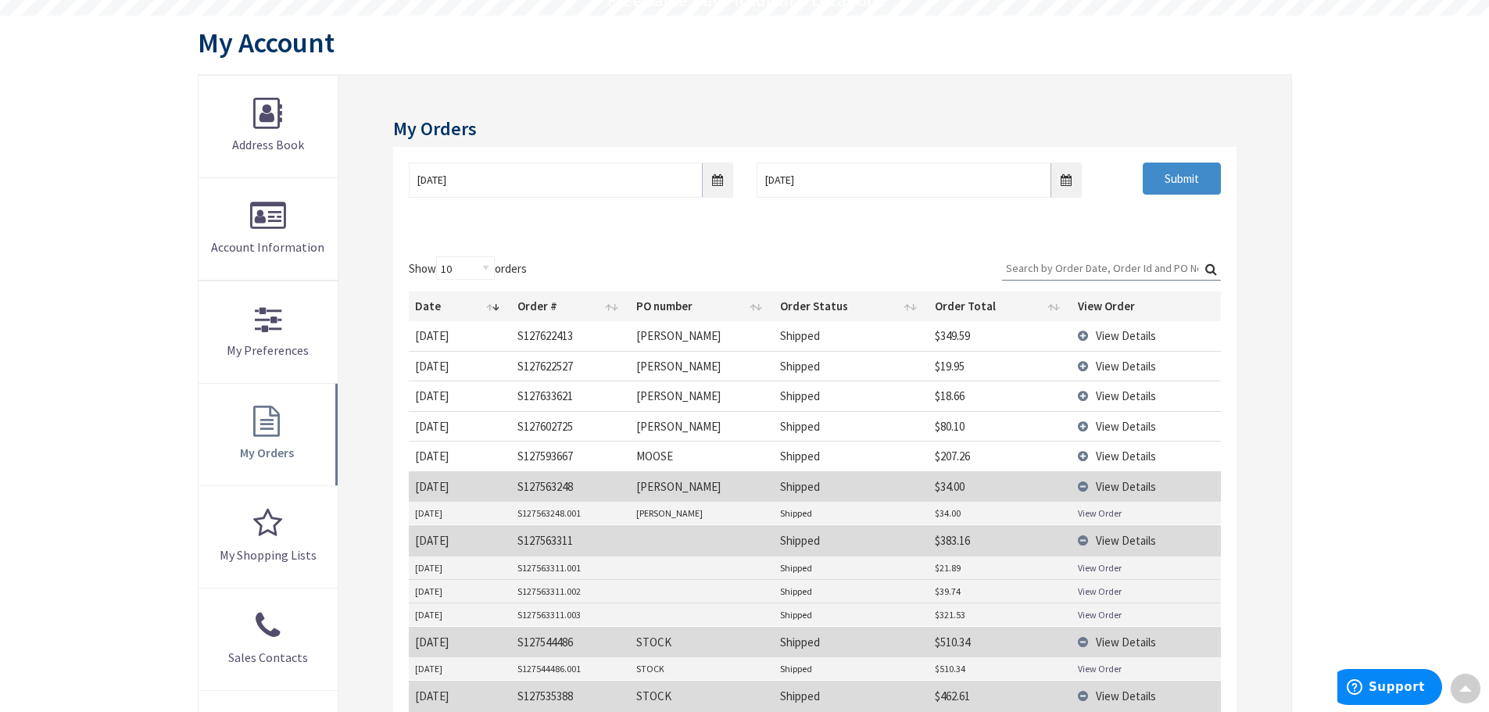
scroll to position [156, 0]
click at [1066, 192] on input "04/01/2025" at bounding box center [919, 181] width 324 height 35
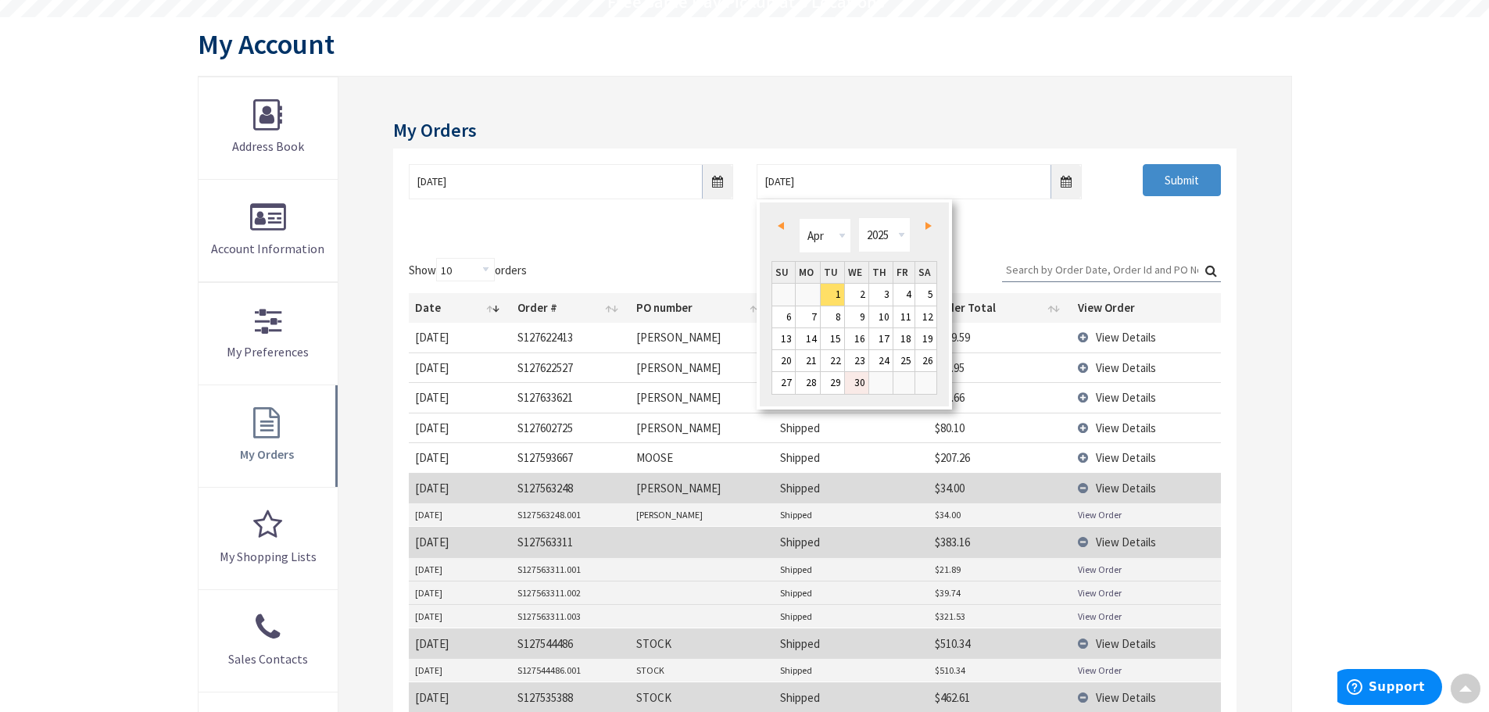
click at [863, 386] on link "30" at bounding box center [856, 382] width 23 height 21
type input "04/30/2025"
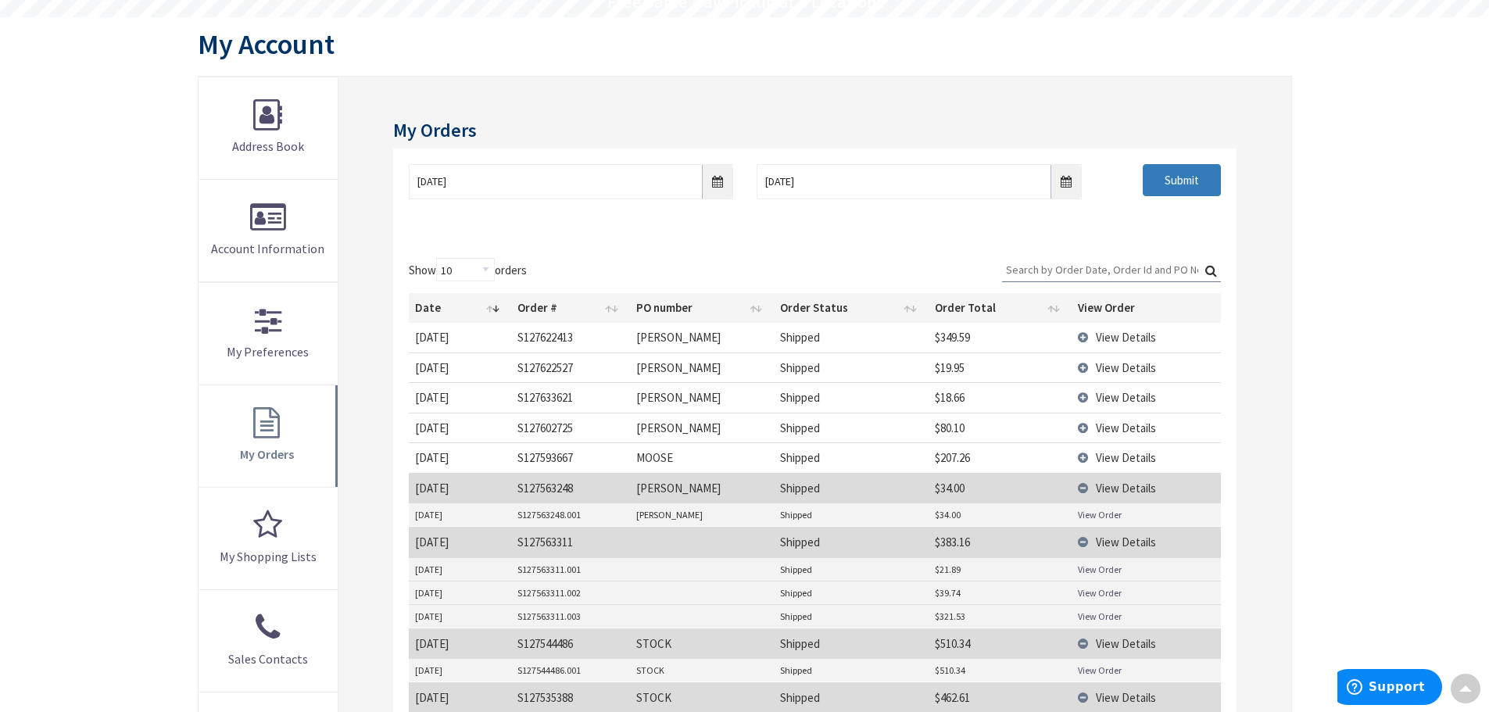
click at [1172, 185] on input "Submit" at bounding box center [1182, 180] width 78 height 33
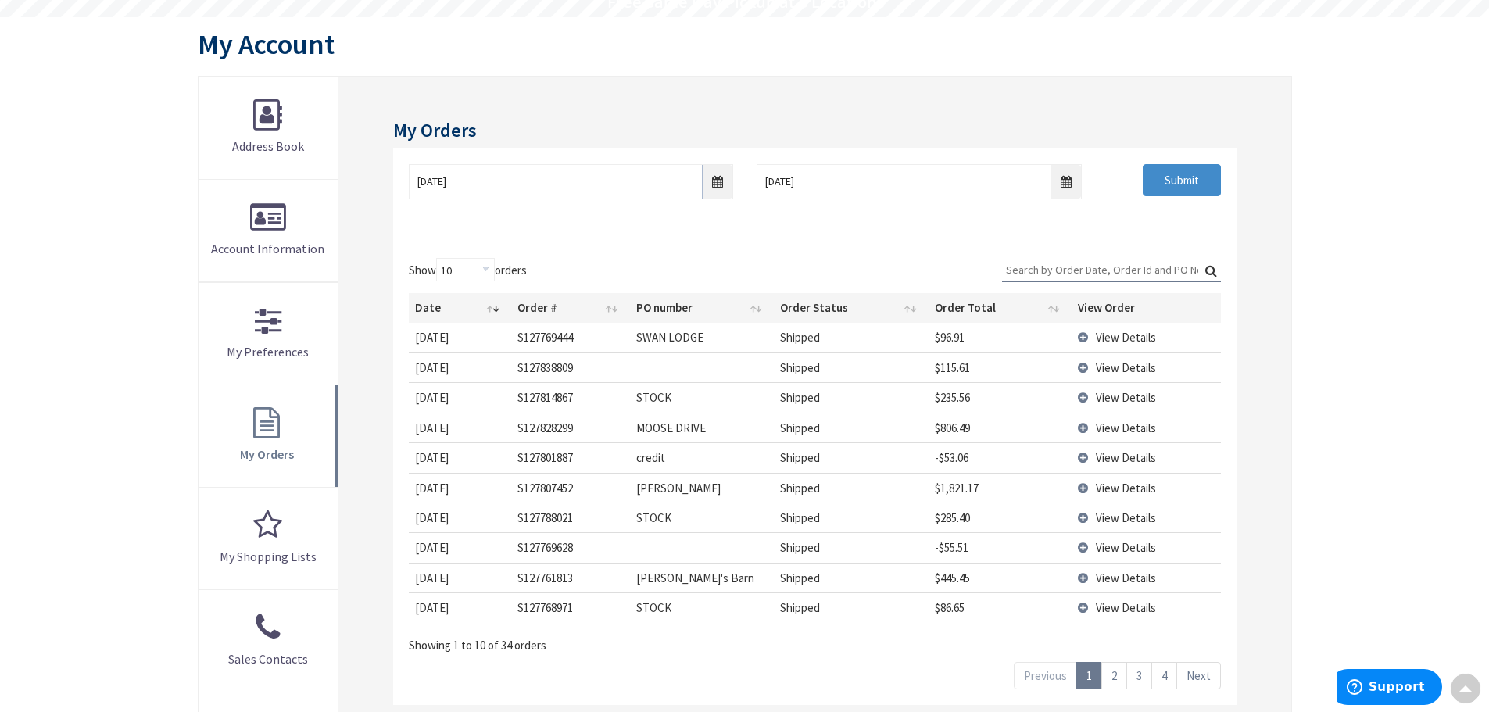
click at [1116, 677] on link "2" at bounding box center [1115, 675] width 26 height 27
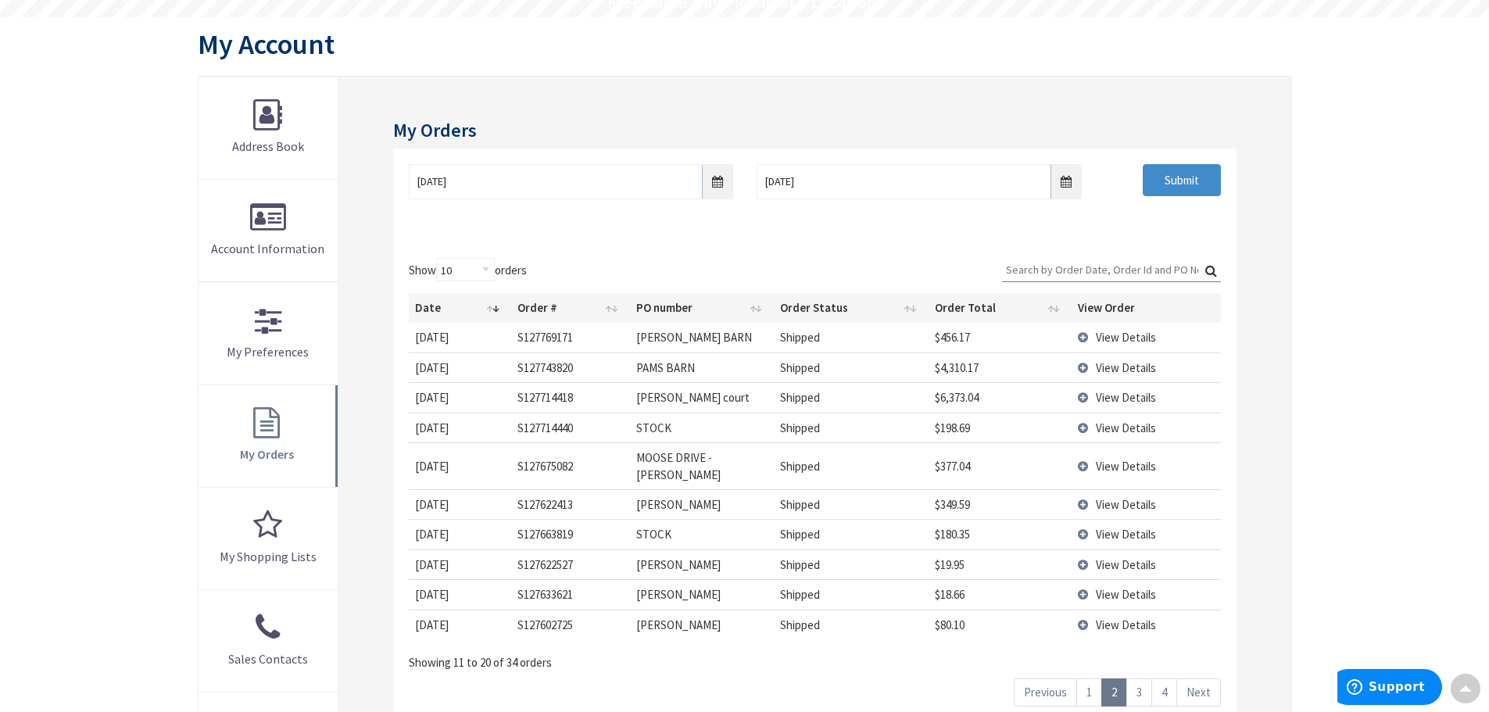
click at [1144, 679] on link "3" at bounding box center [1140, 692] width 26 height 27
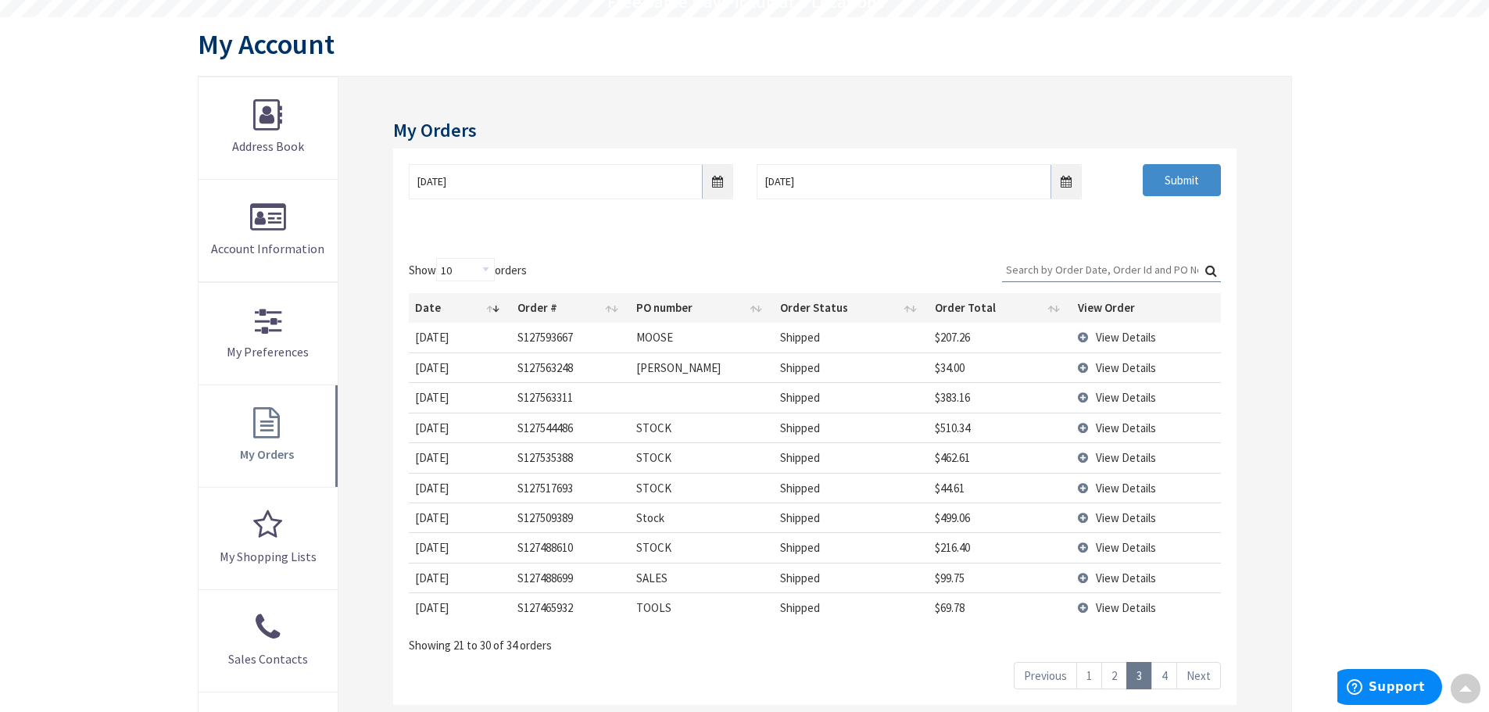
click at [1167, 675] on link "4" at bounding box center [1165, 675] width 26 height 27
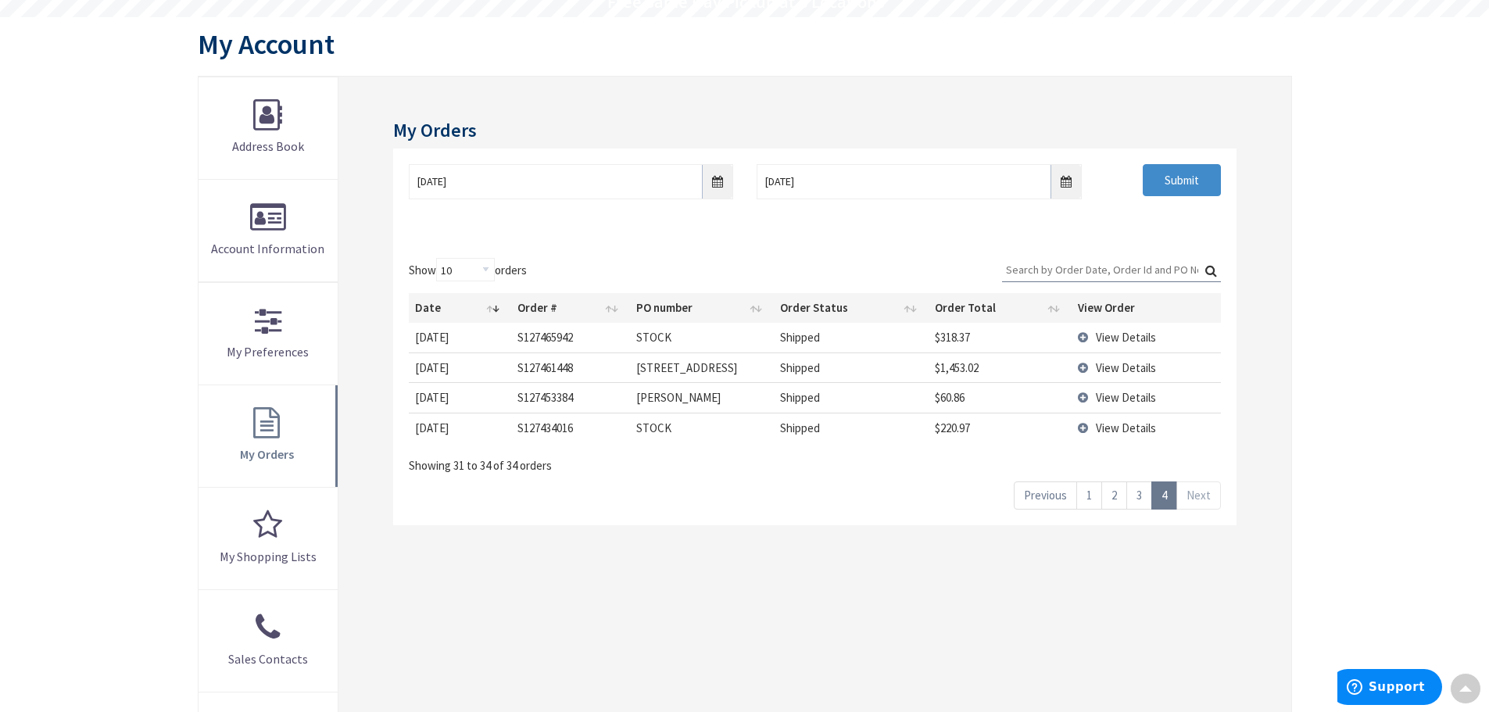
click at [1080, 333] on td "View Details" at bounding box center [1146, 337] width 149 height 29
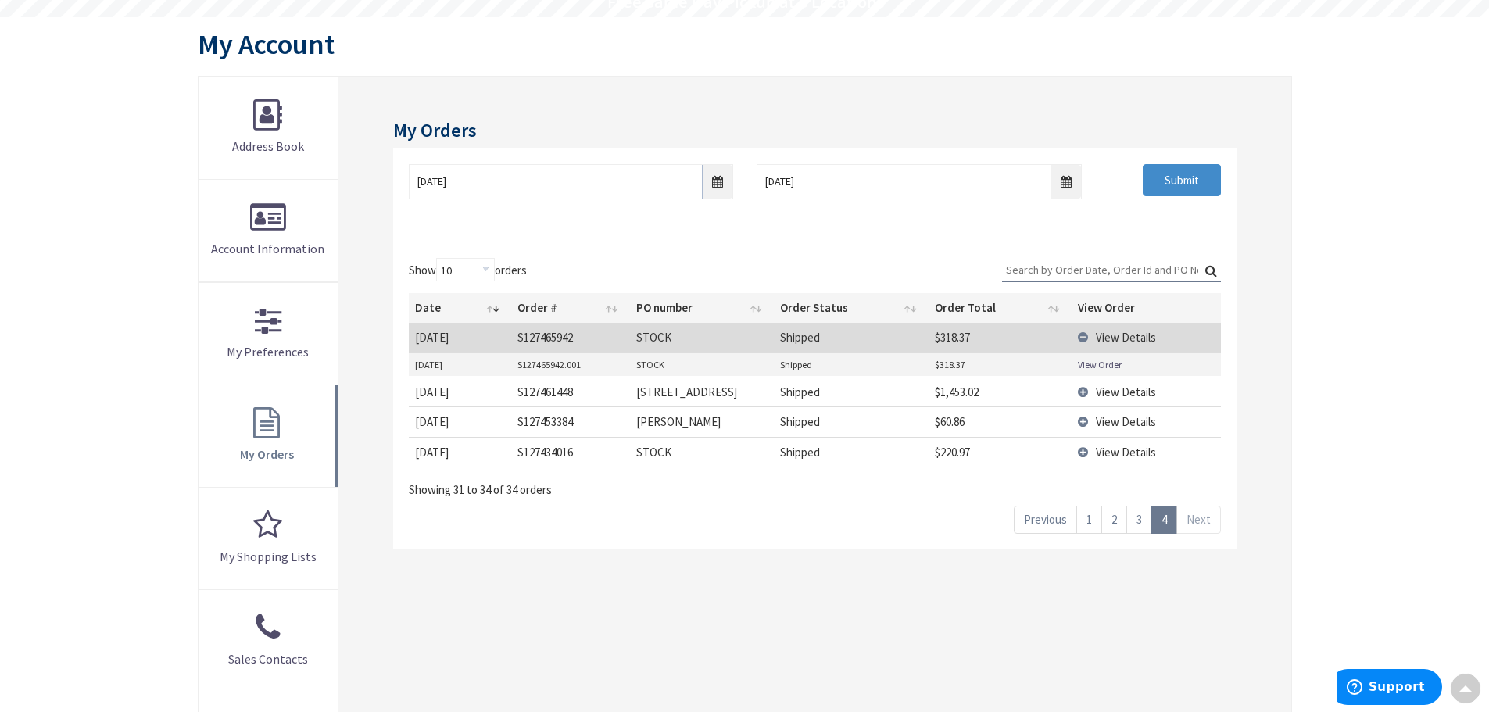
click at [1081, 363] on link "View Order" at bounding box center [1100, 364] width 44 height 13
click at [1085, 451] on td "View Details" at bounding box center [1146, 452] width 149 height 30
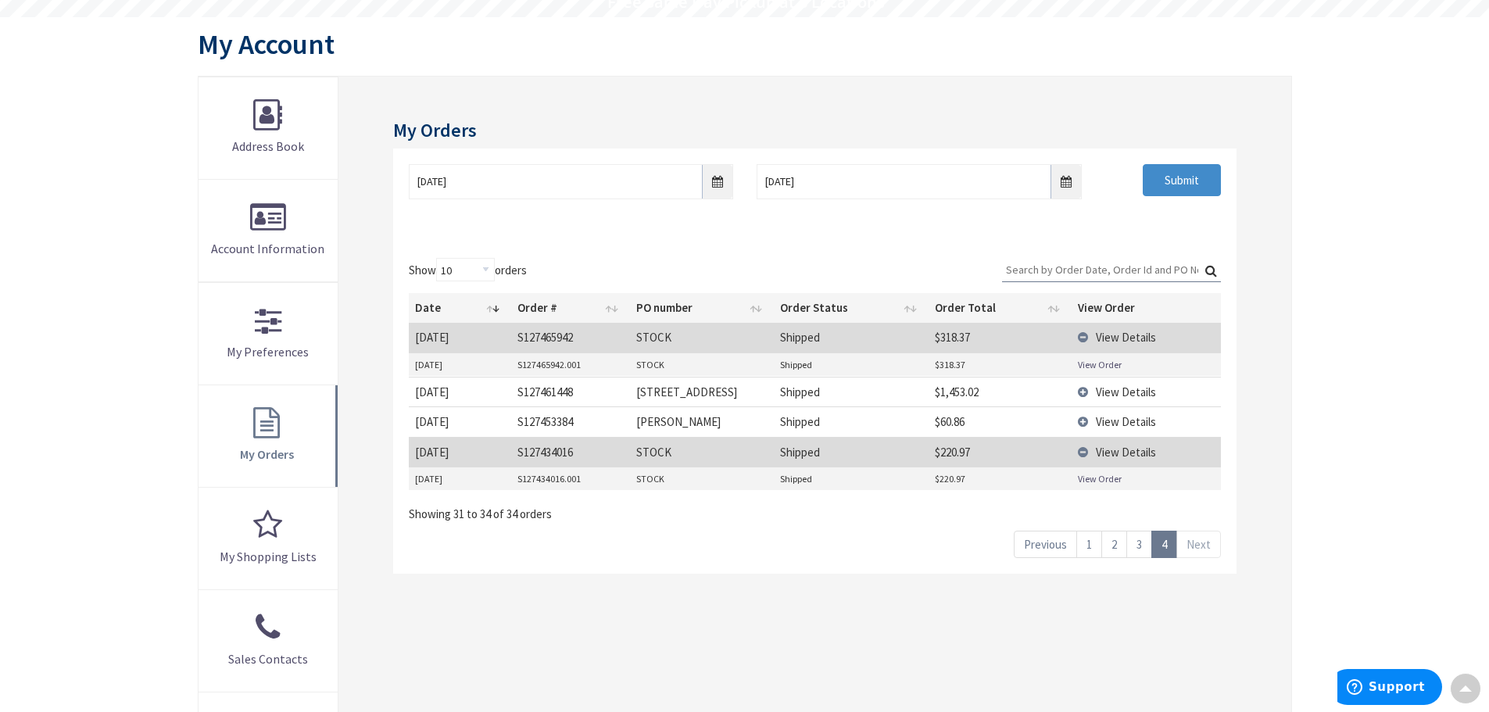
click at [1095, 479] on link "View Order" at bounding box center [1100, 478] width 44 height 13
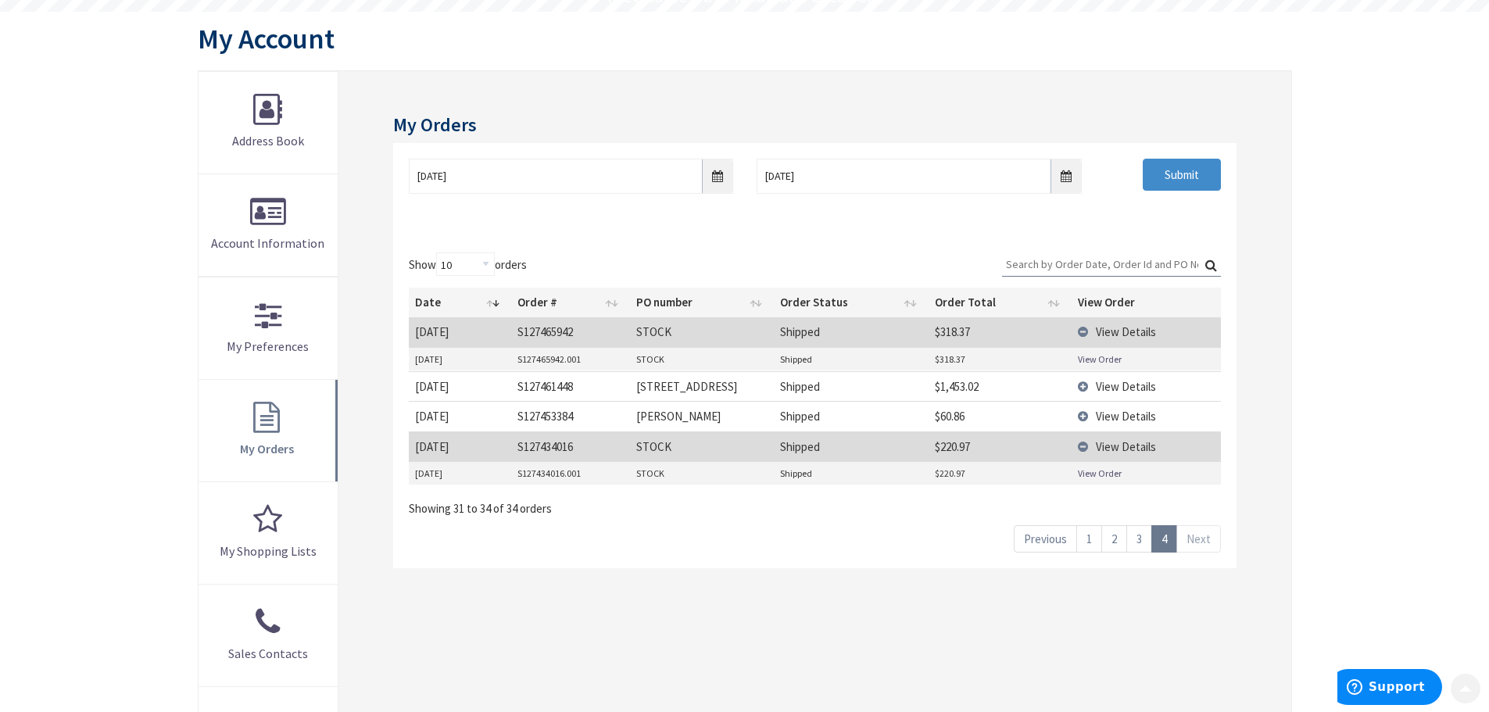
scroll to position [313, 0]
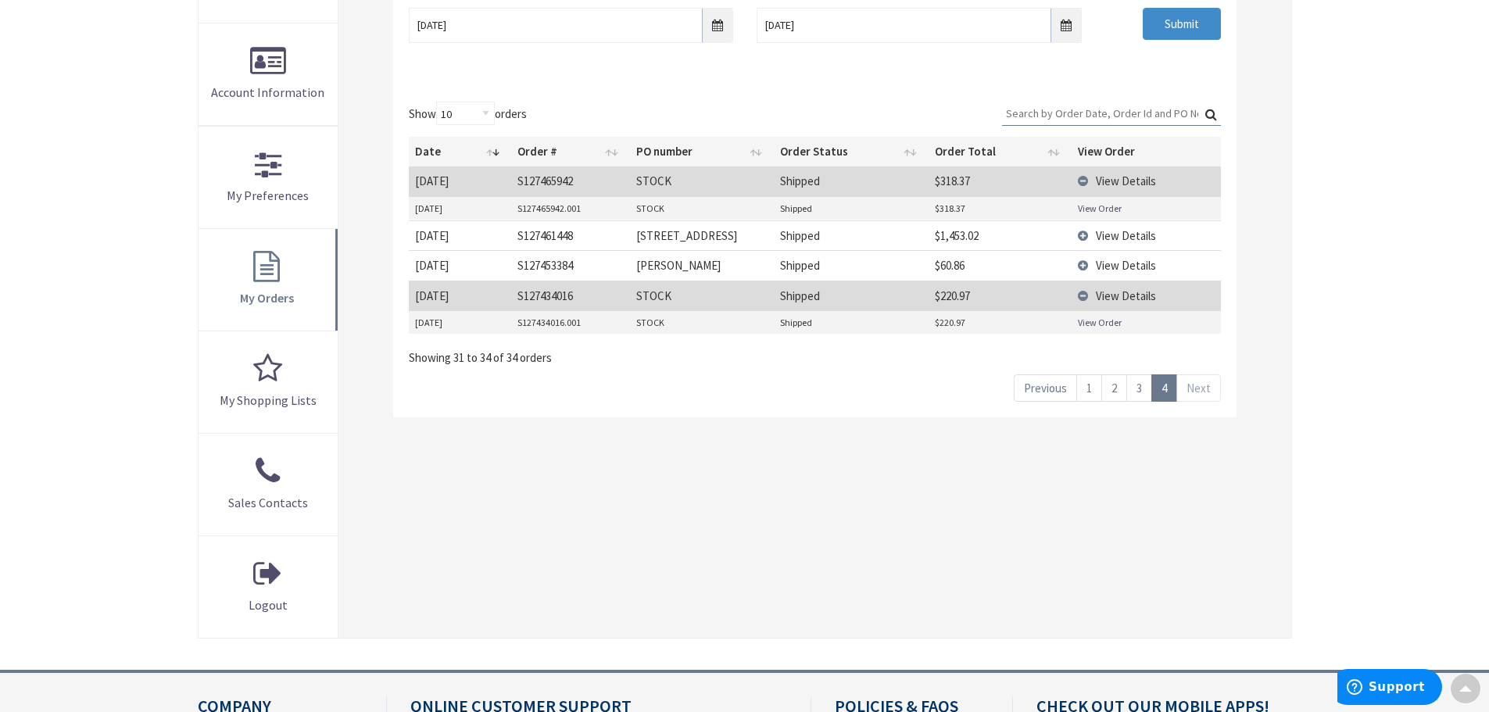
click at [1139, 389] on link "3" at bounding box center [1140, 387] width 26 height 27
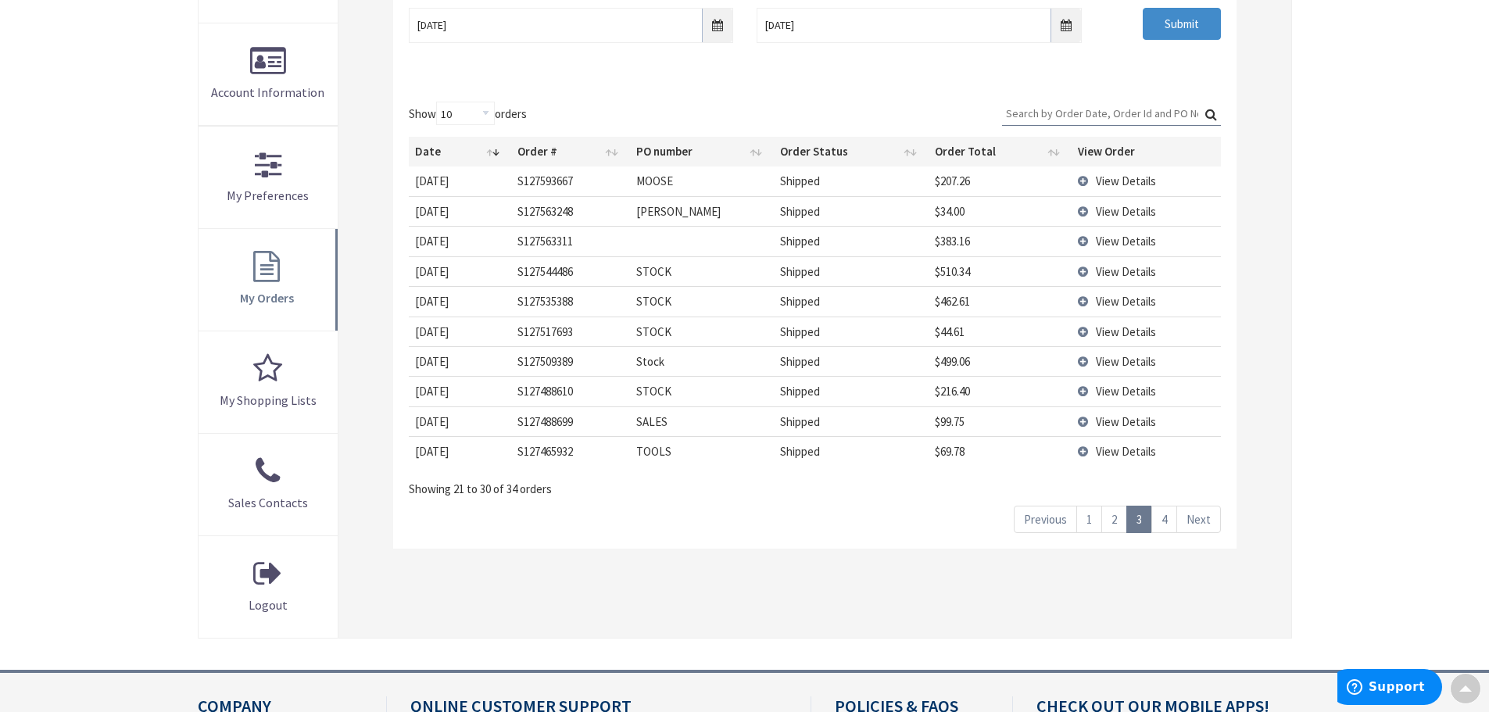
click at [1081, 238] on td "View Details" at bounding box center [1146, 241] width 149 height 30
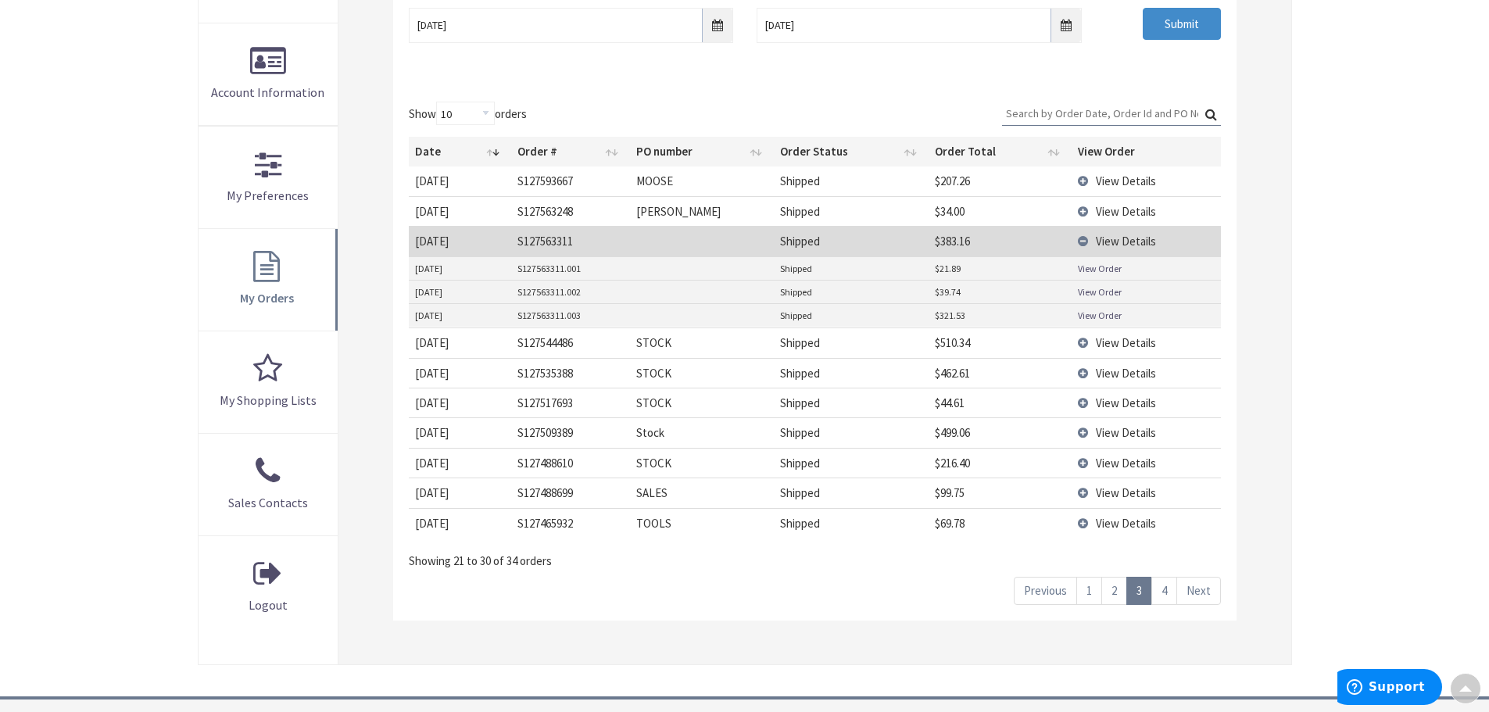
click at [1084, 341] on td "View Details" at bounding box center [1146, 343] width 149 height 30
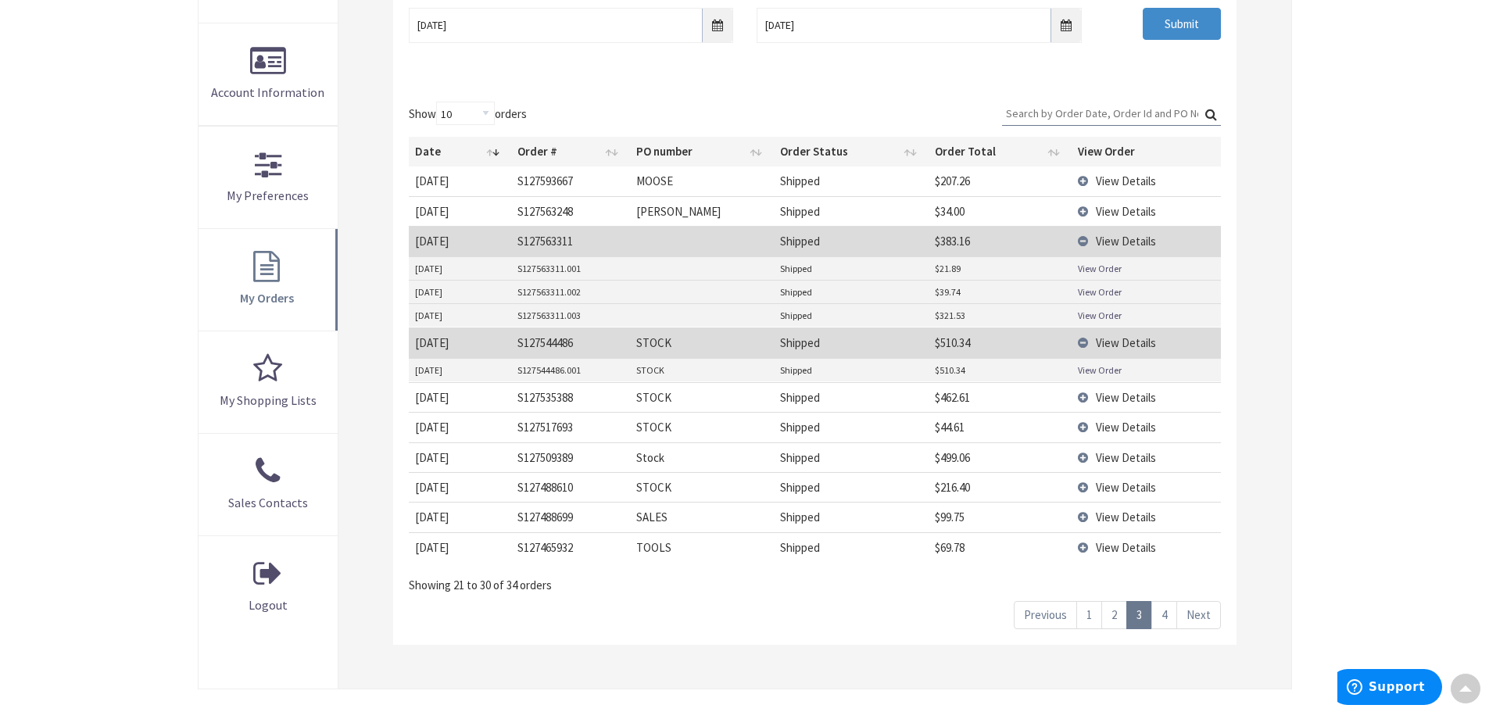
click at [1087, 374] on link "View Order" at bounding box center [1100, 370] width 44 height 13
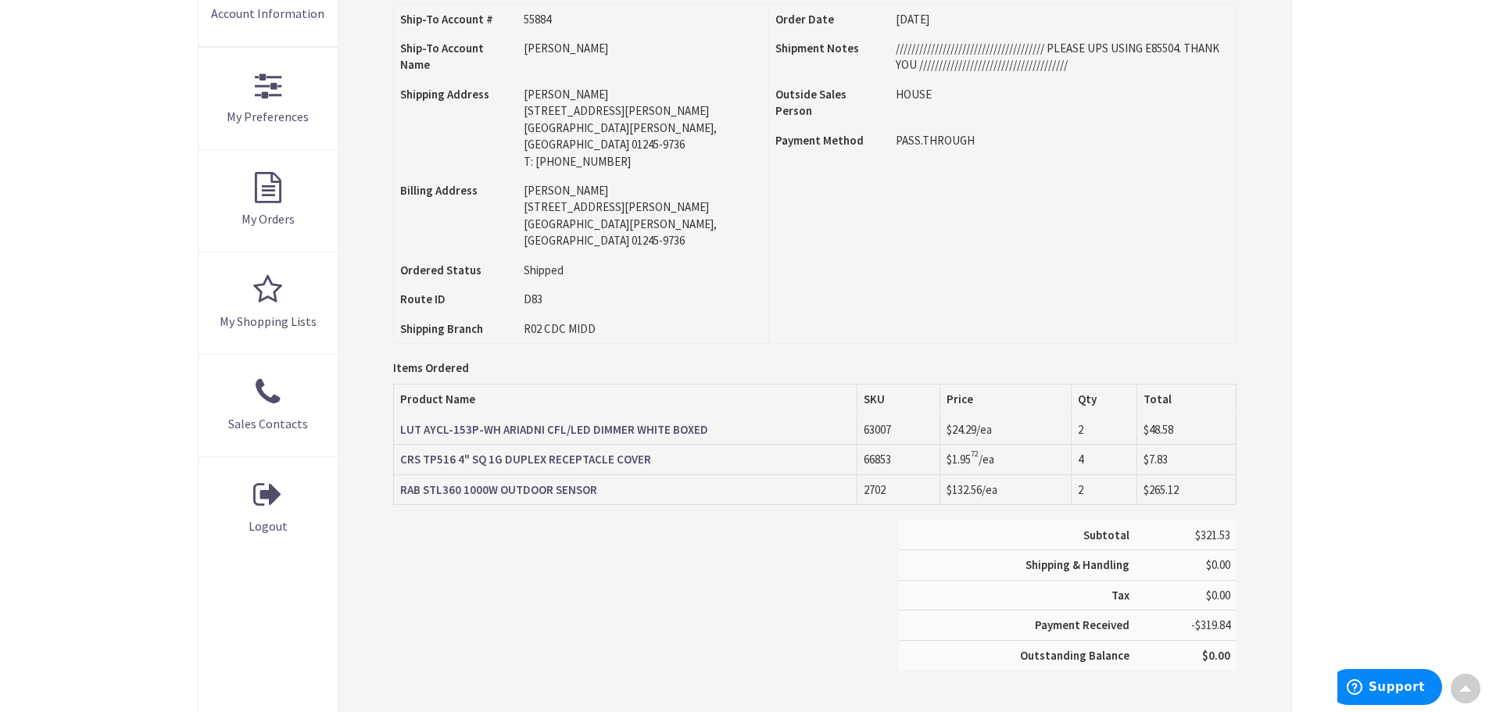
scroll to position [393, 0]
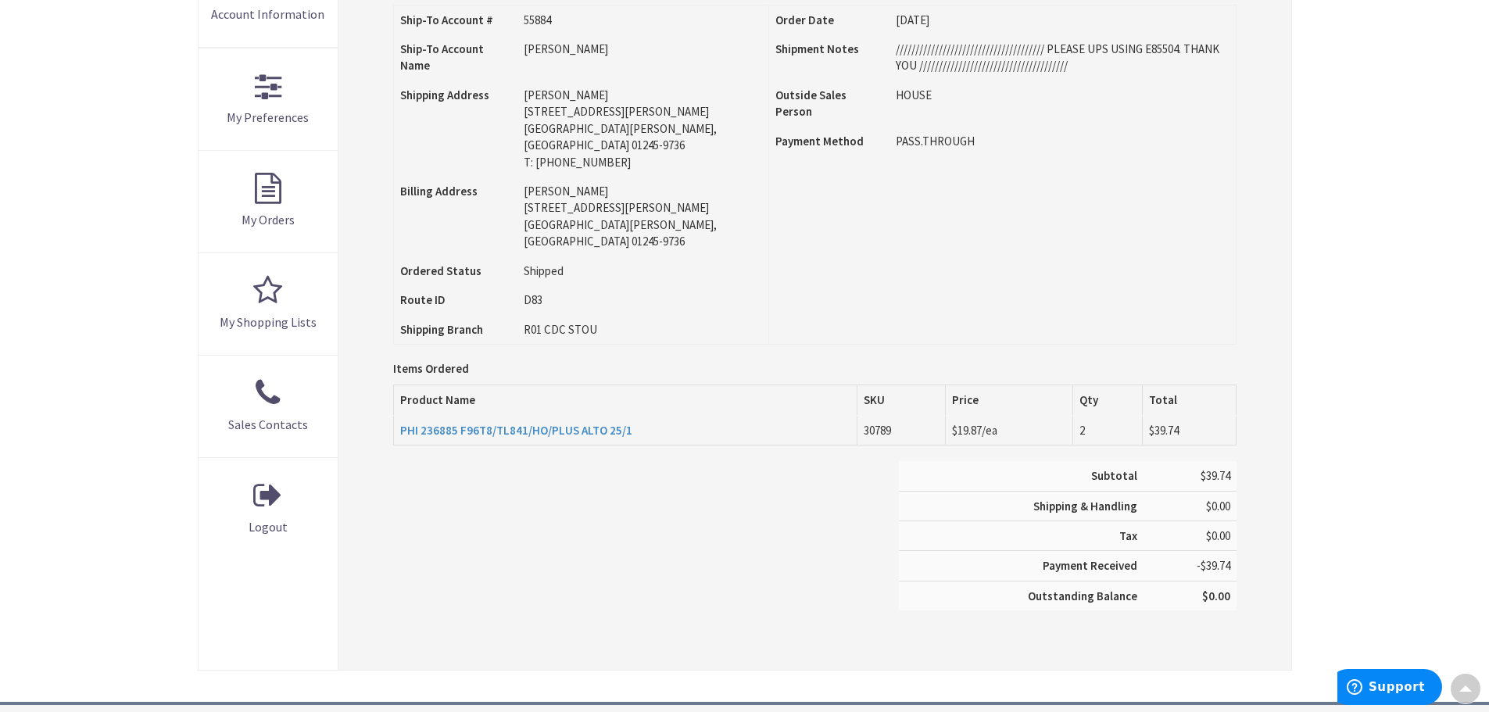
scroll to position [393, 0]
click at [452, 428] on strong "PHI 236885 F96T8/TL841/HO/PLUS ALTO 25/1" at bounding box center [516, 428] width 232 height 15
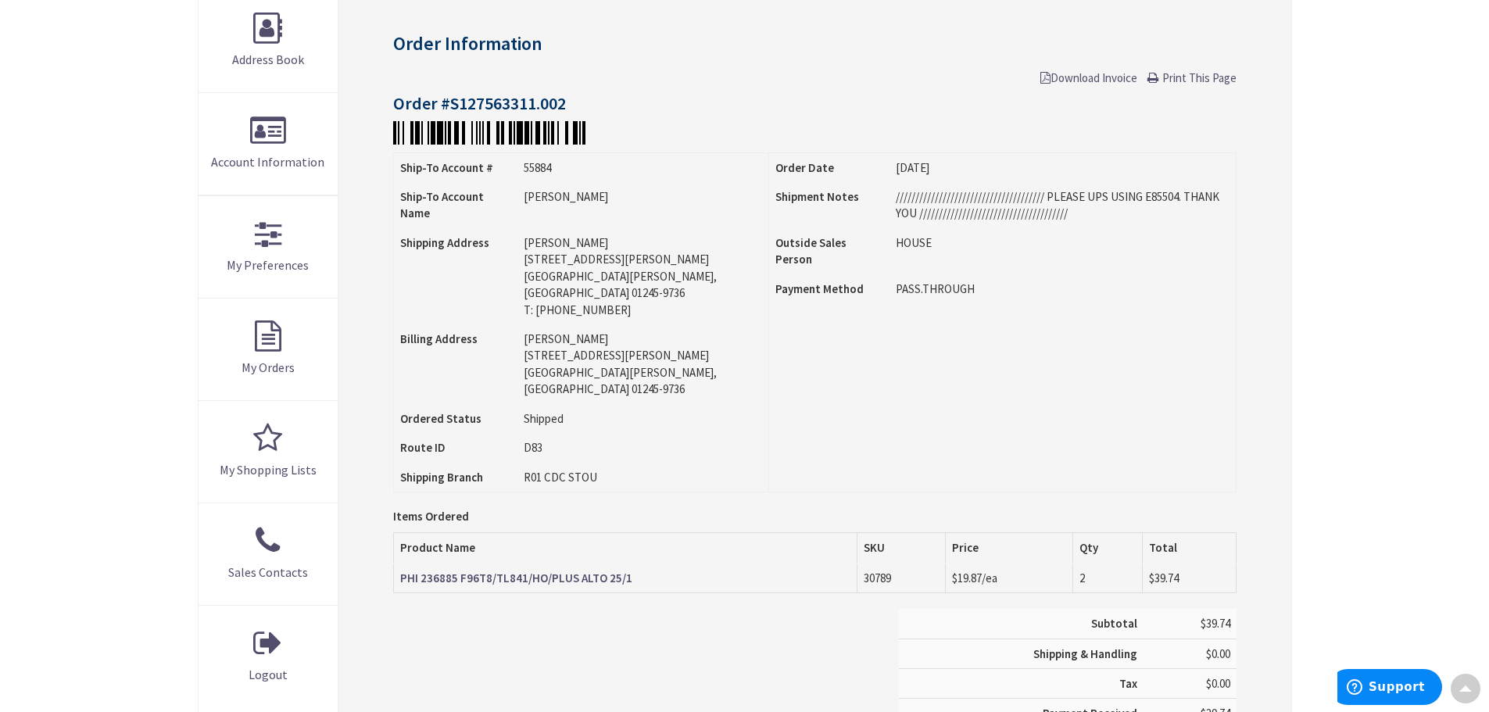
scroll to position [237, 0]
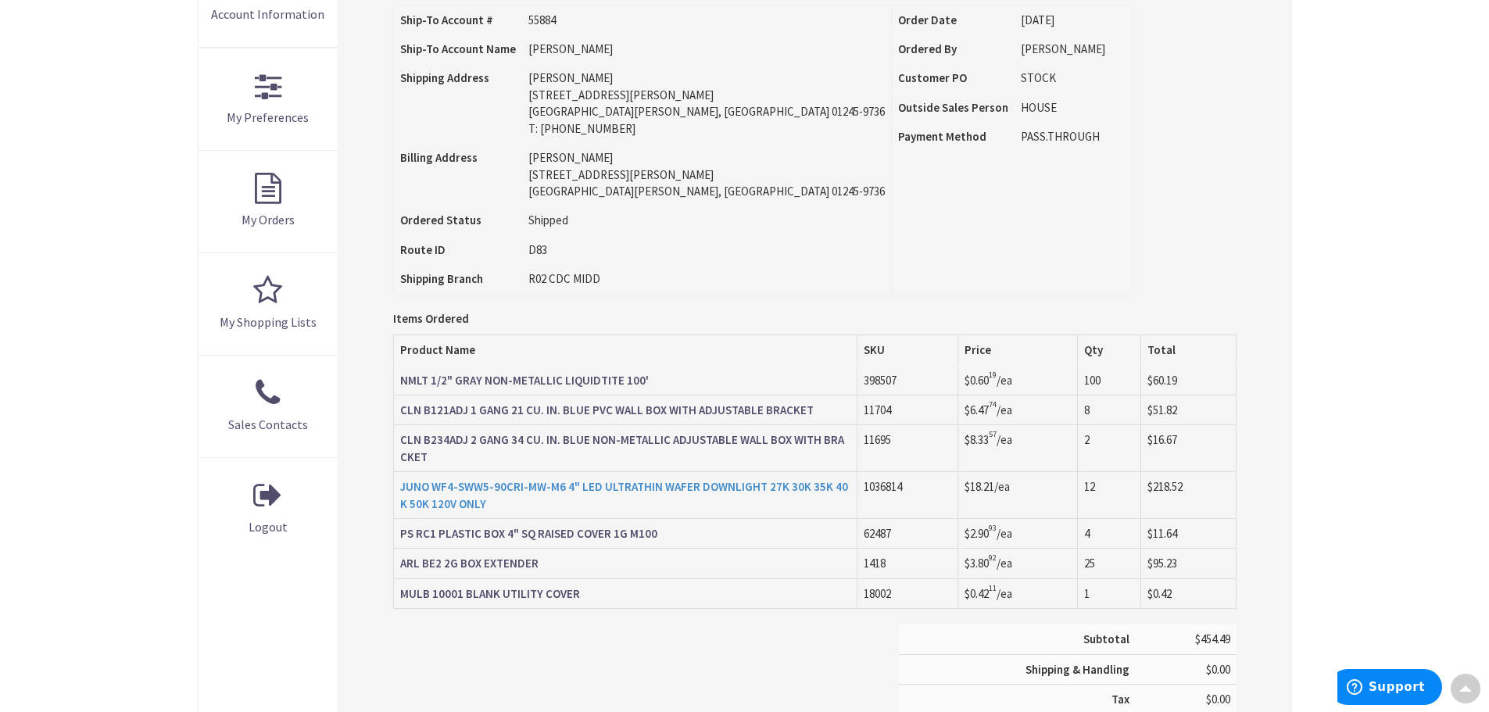
scroll to position [393, 0]
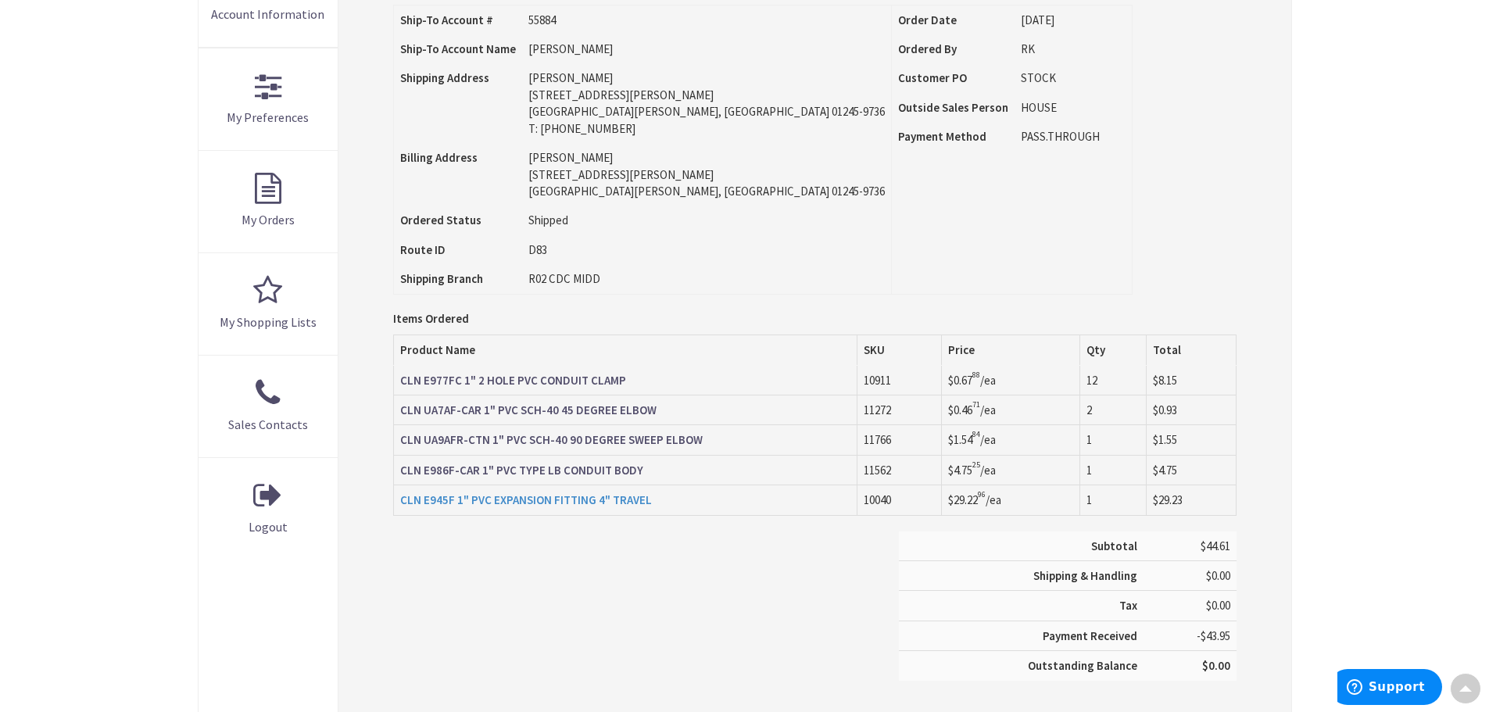
scroll to position [393, 0]
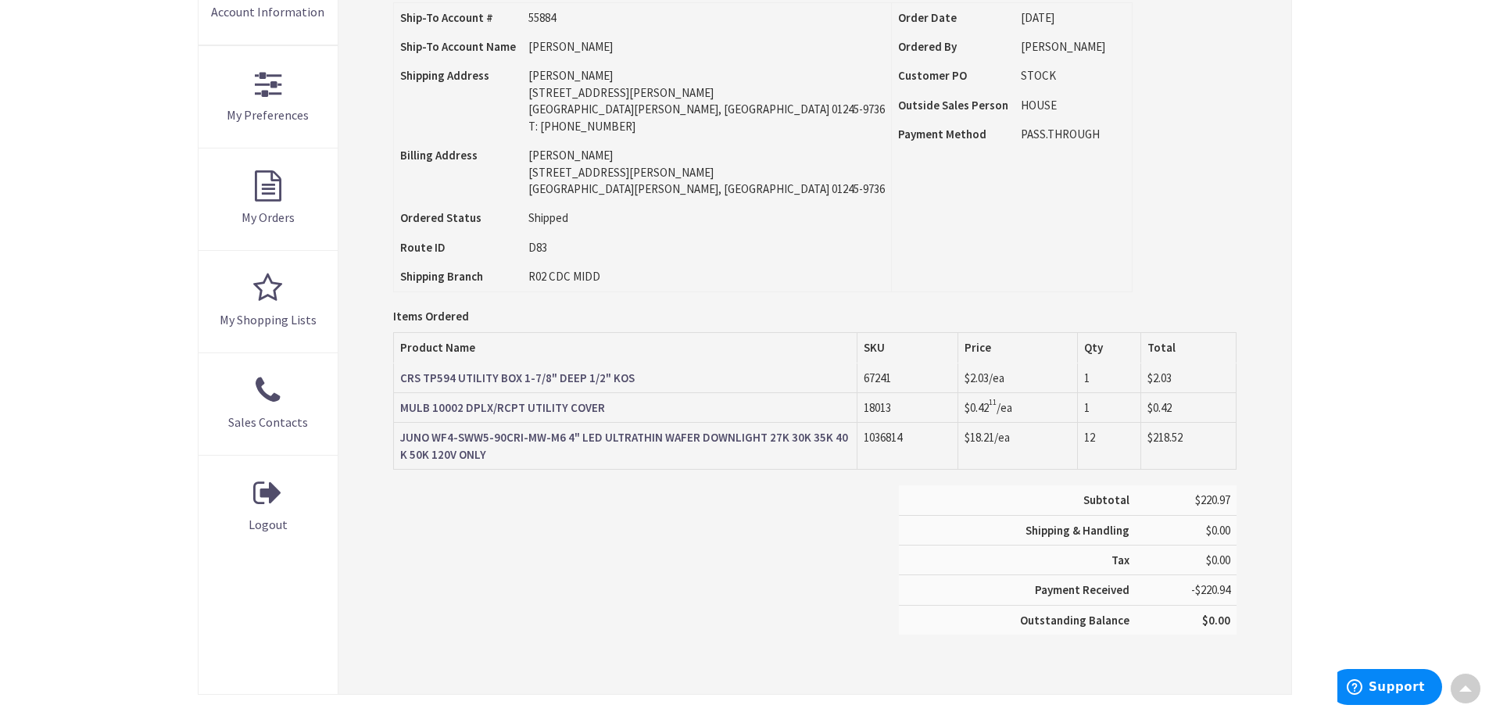
scroll to position [393, 0]
